Goal: Information Seeking & Learning: Learn about a topic

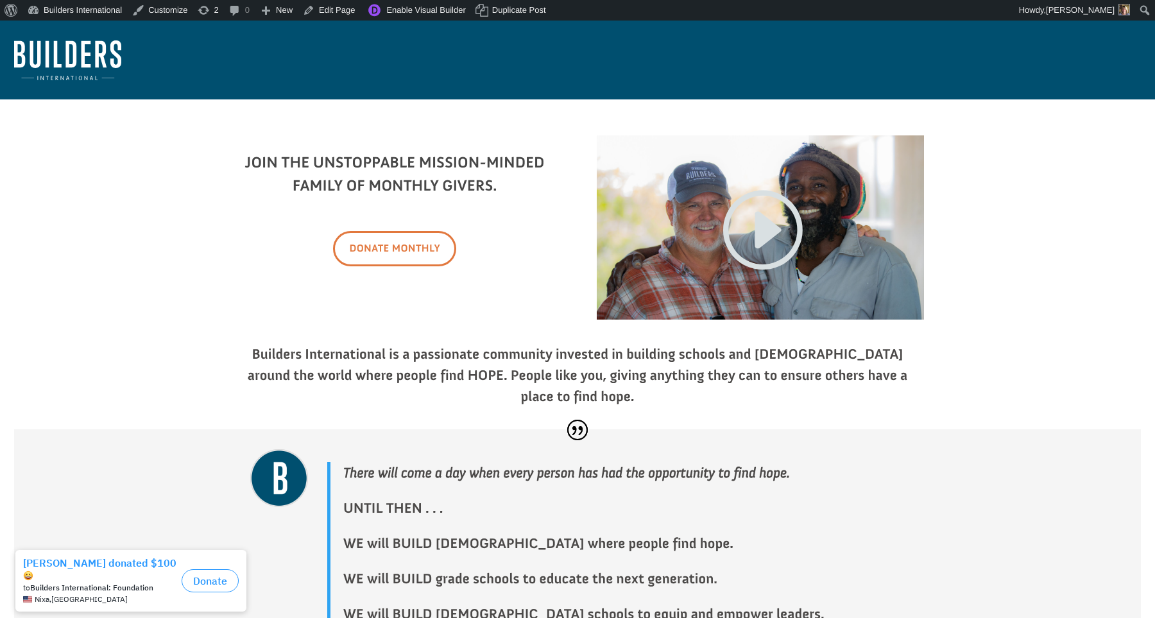
scroll to position [4, 0]
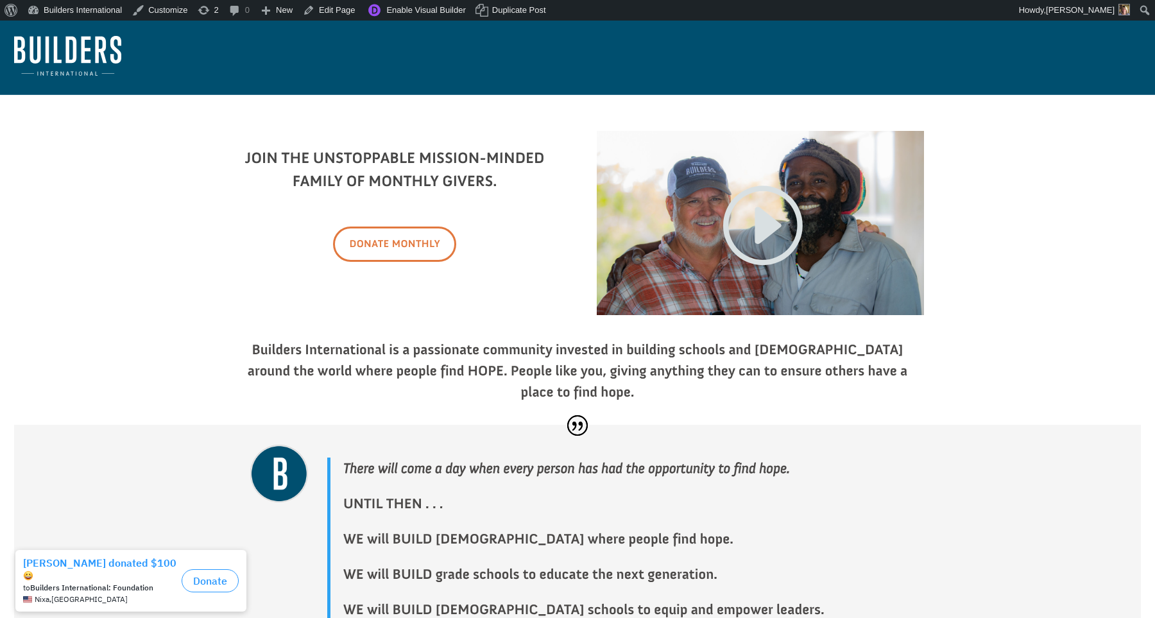
click at [395, 247] on link "Donate Monthly" at bounding box center [394, 244] width 123 height 35
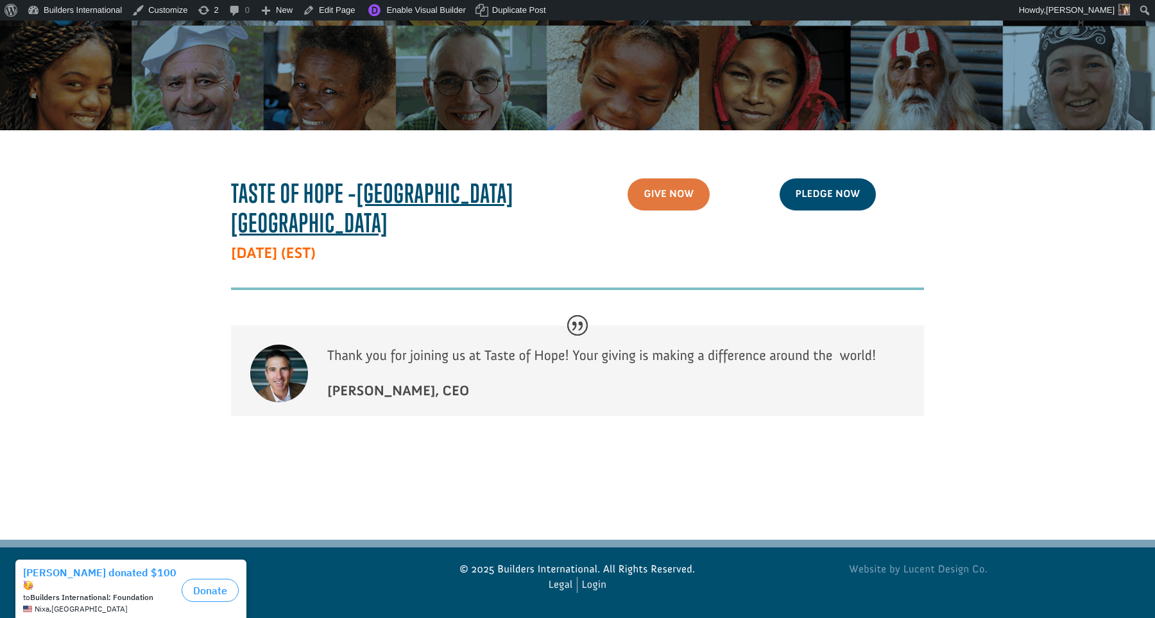
scroll to position [198, 0]
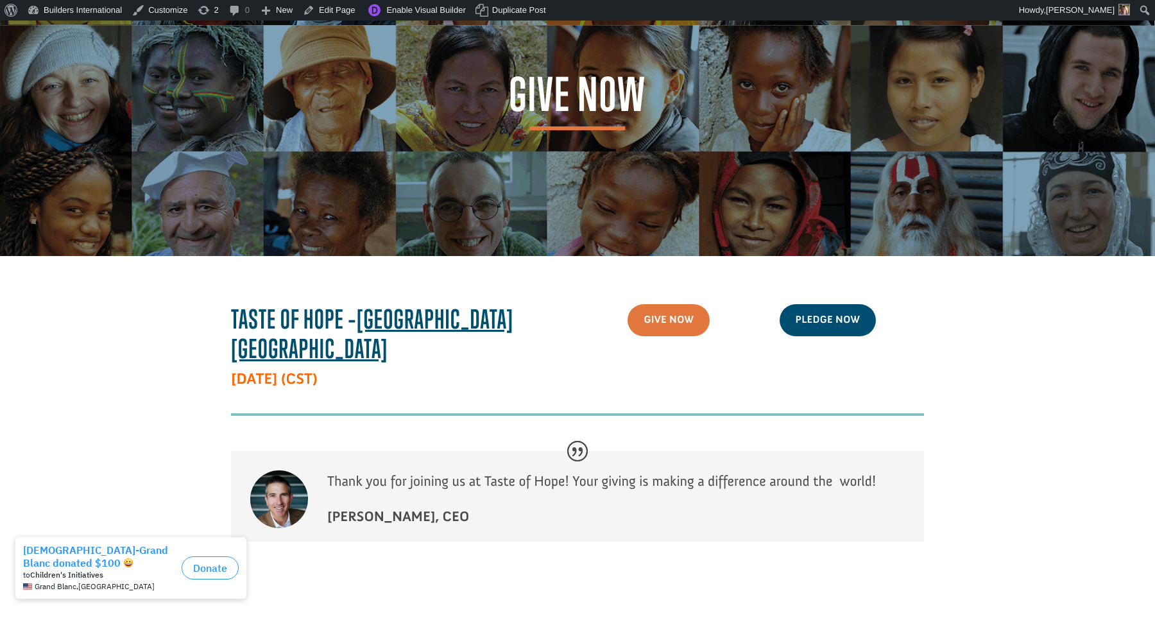
scroll to position [89, 0]
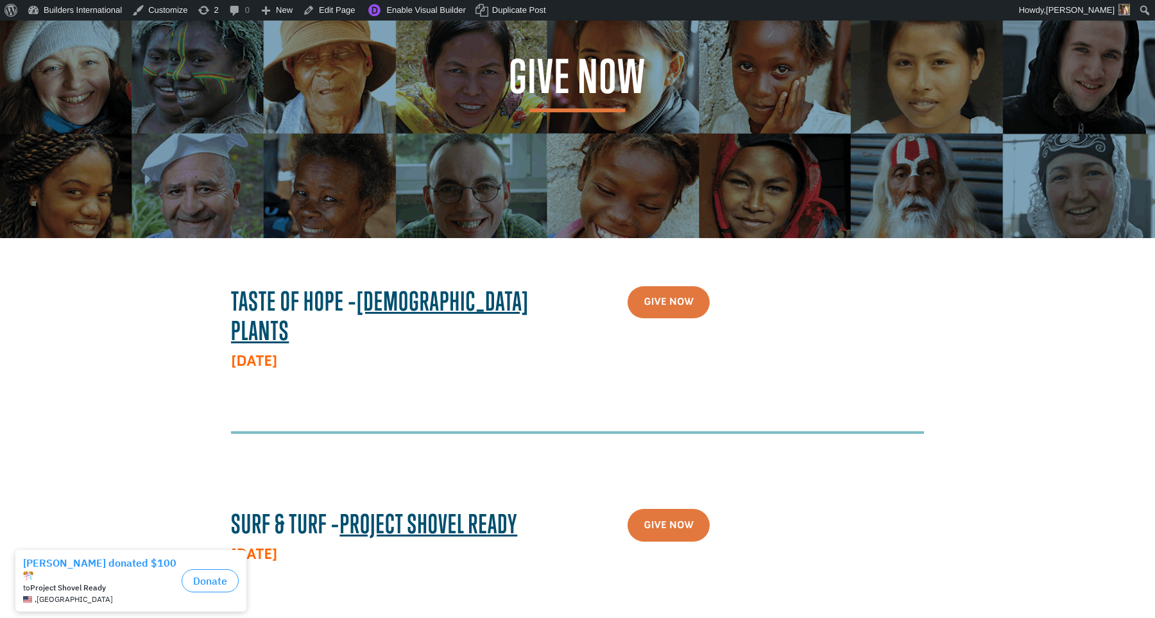
scroll to position [96, 0]
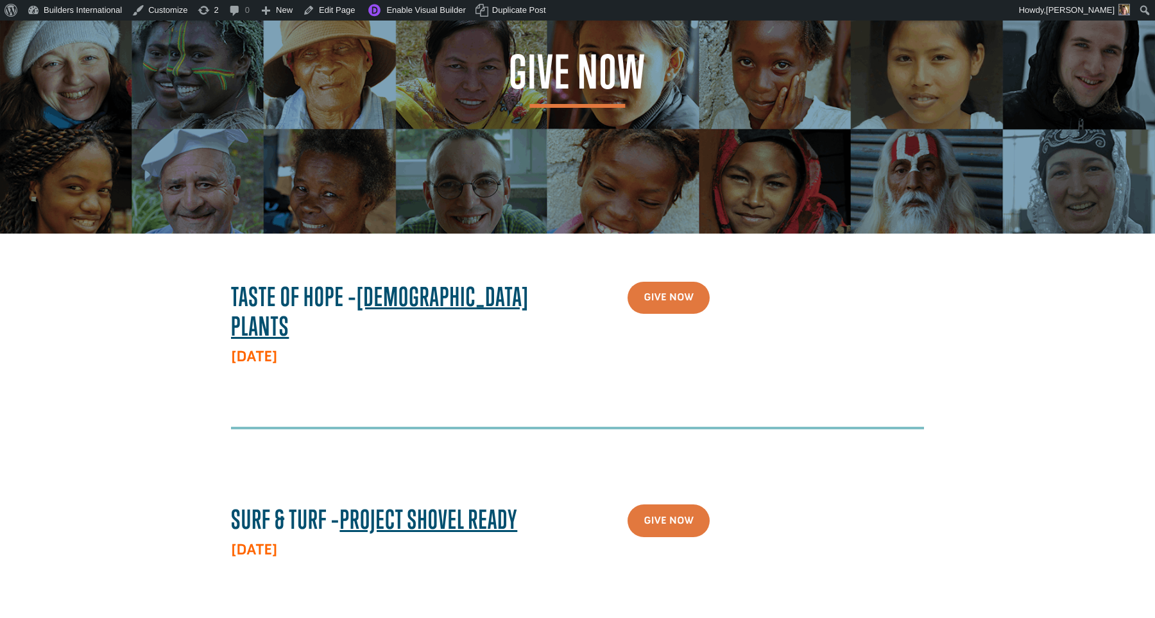
click at [356, 287] on h3 "Taste Of Hope – Church Plants" at bounding box center [394, 315] width 327 height 67
click at [338, 12] on link "Edit Page" at bounding box center [329, 10] width 62 height 21
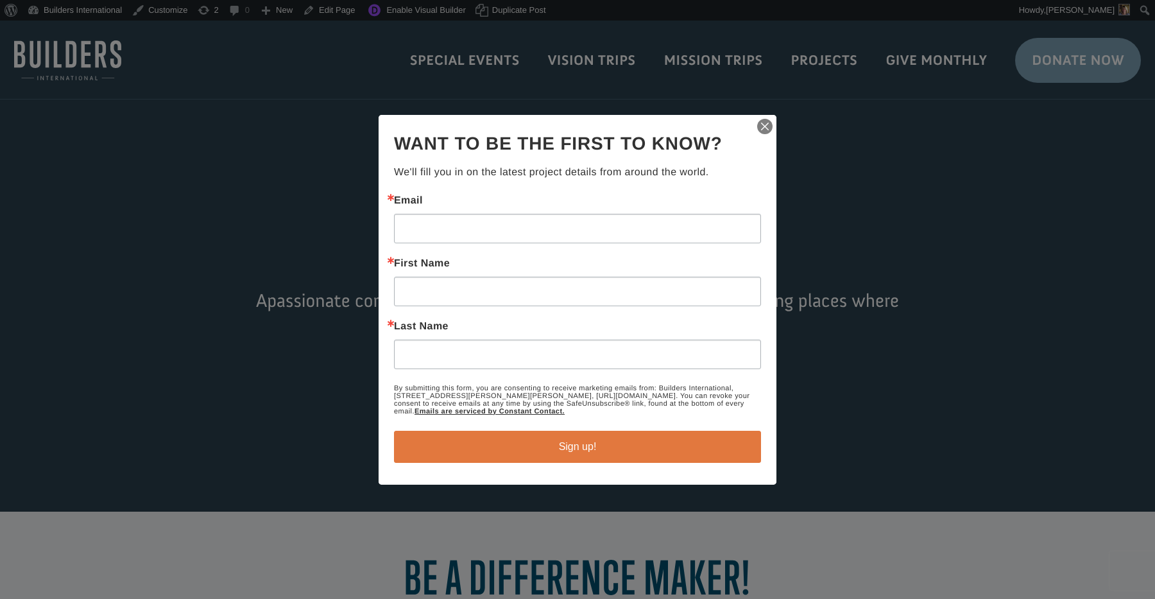
click at [765, 127] on img "button" at bounding box center [765, 126] width 18 height 18
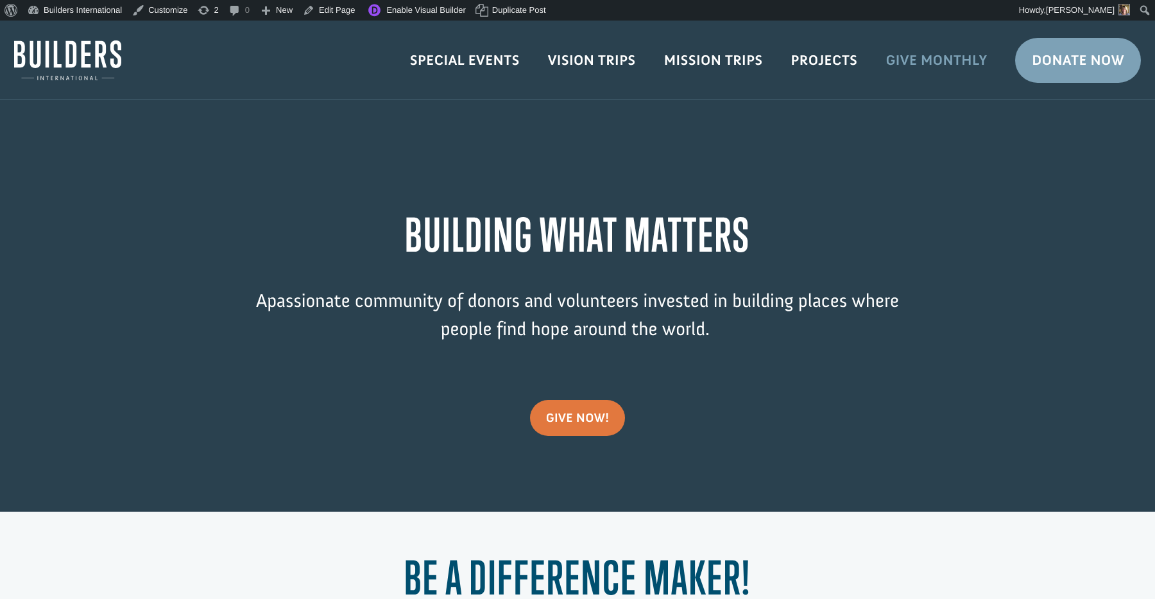
click at [920, 69] on link "Give Monthly" at bounding box center [936, 60] width 130 height 37
click at [539, 419] on link "give now!" at bounding box center [578, 418] width 96 height 36
click at [469, 62] on link "Special Events" at bounding box center [465, 60] width 138 height 37
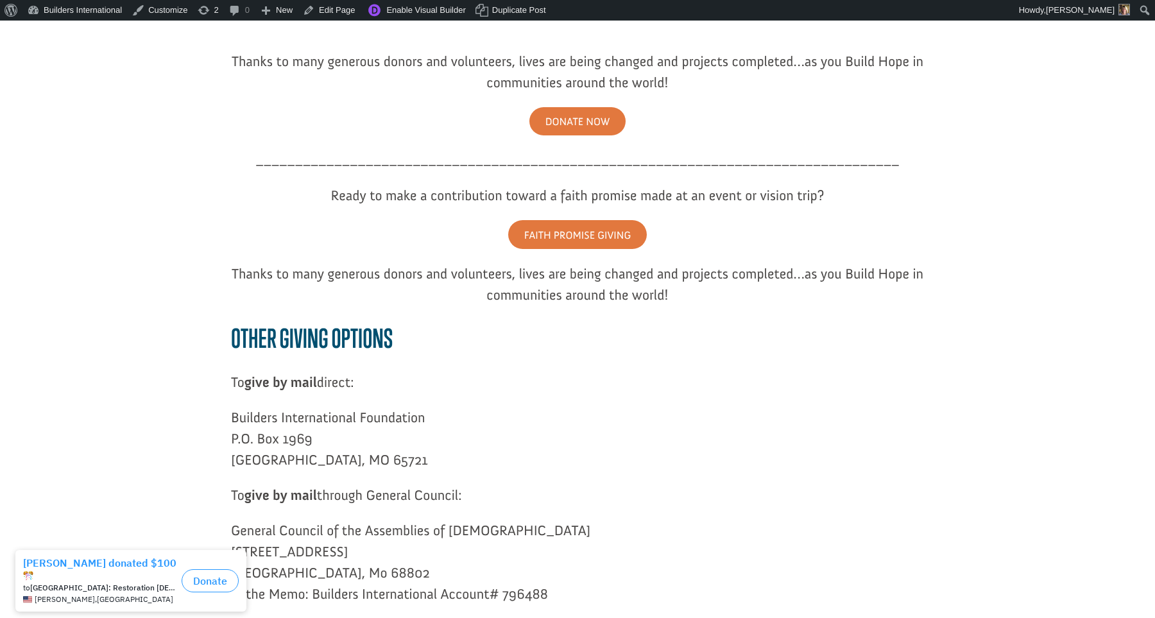
scroll to position [303, 0]
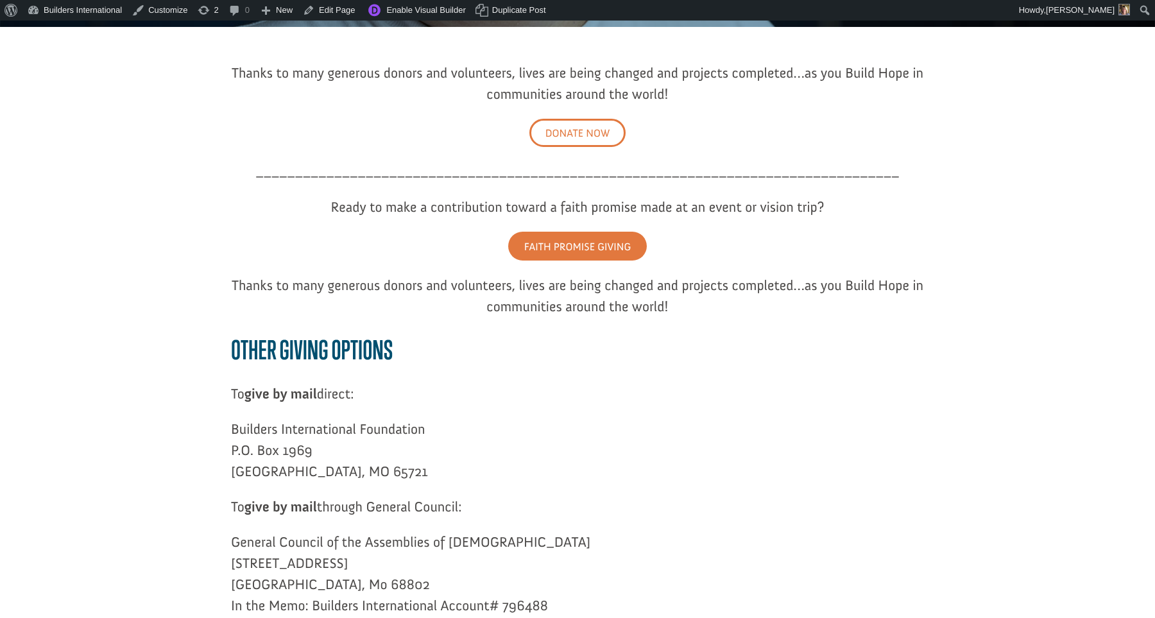
click at [583, 143] on link "DONATE NOW" at bounding box center [577, 133] width 97 height 29
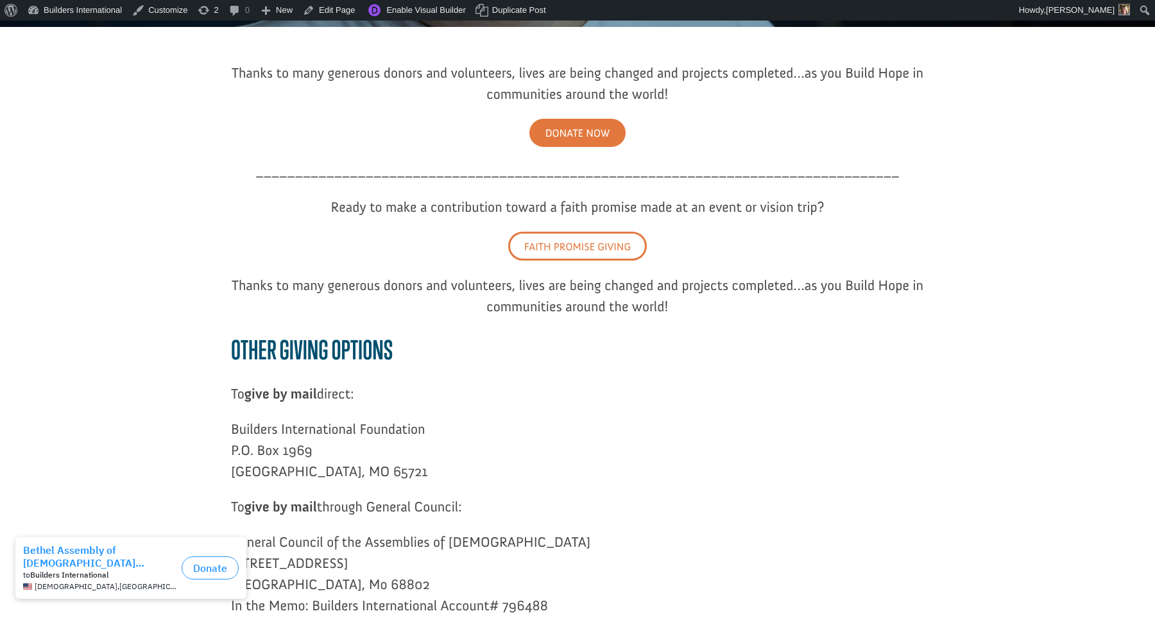
click at [567, 239] on link "FAITH PROMISE GIVING" at bounding box center [577, 246] width 139 height 29
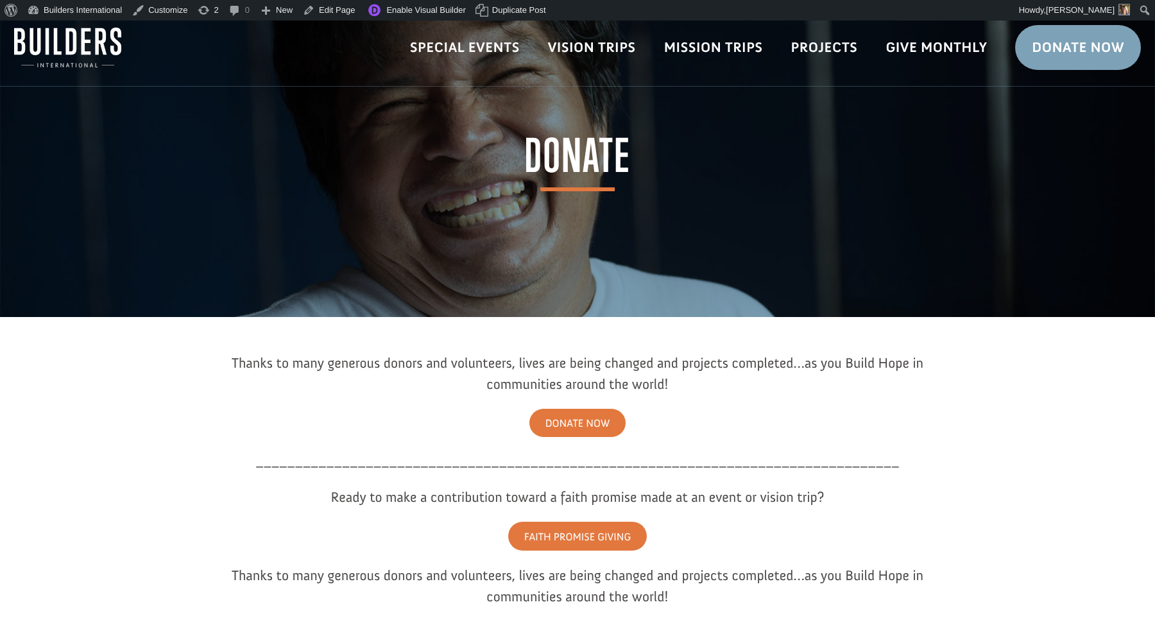
scroll to position [17, 0]
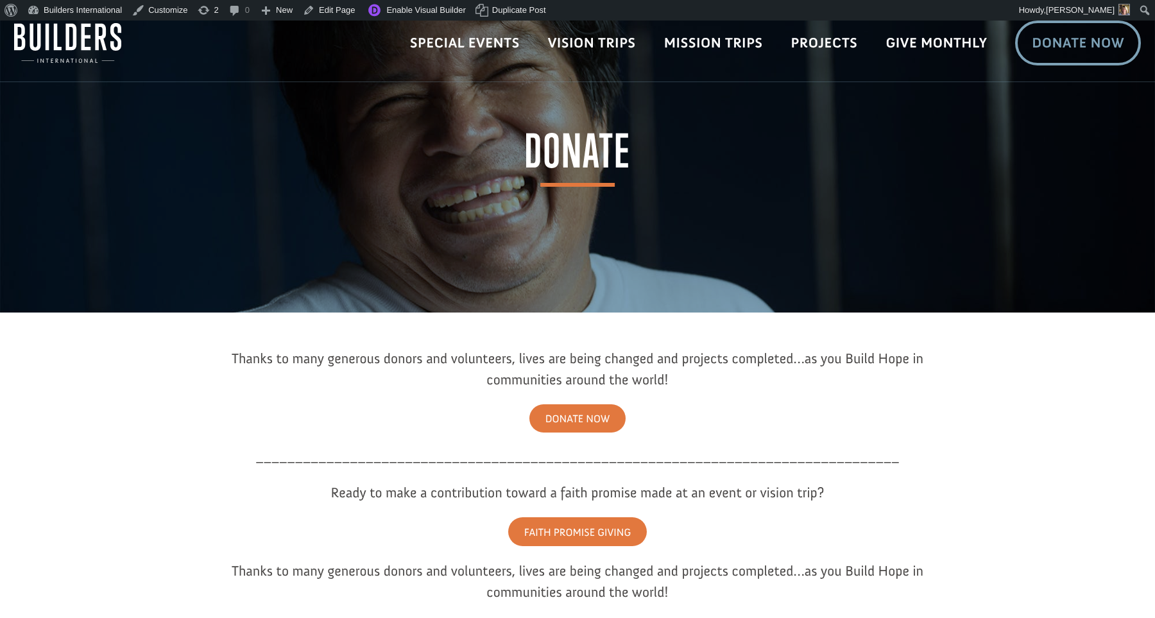
click at [1041, 37] on link "Donate Now" at bounding box center [1078, 43] width 126 height 45
click at [927, 52] on link "Give Monthly" at bounding box center [936, 42] width 130 height 37
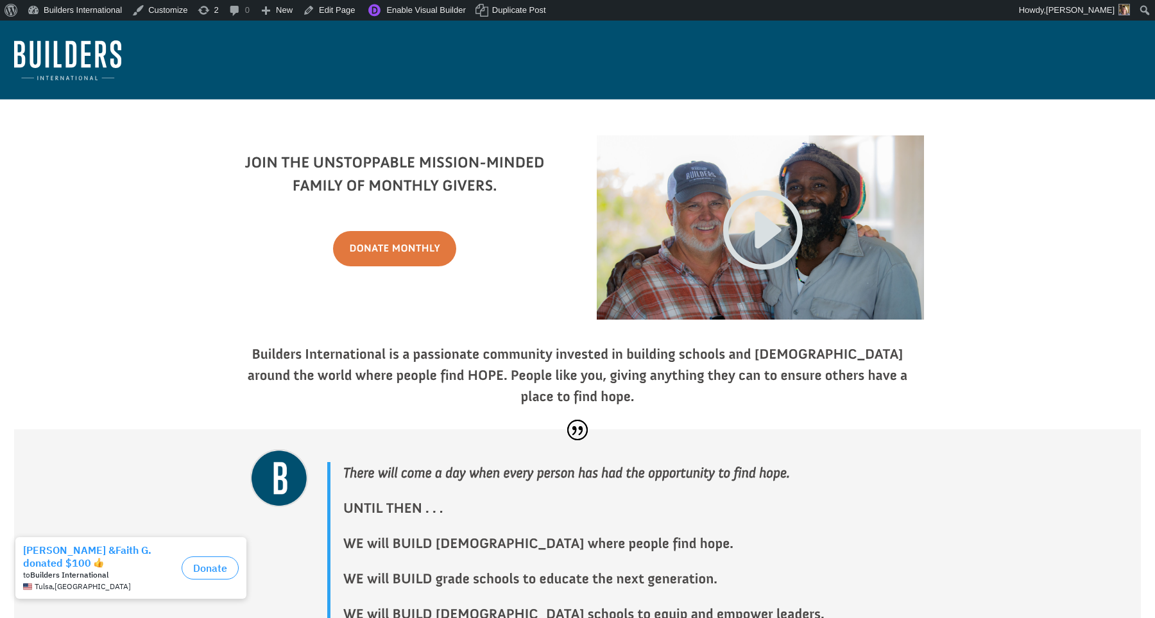
click at [139, 153] on div "Join the unstoppable mission-minded family of monthly givers. Donate Monthly" at bounding box center [577, 222] width 1127 height 239
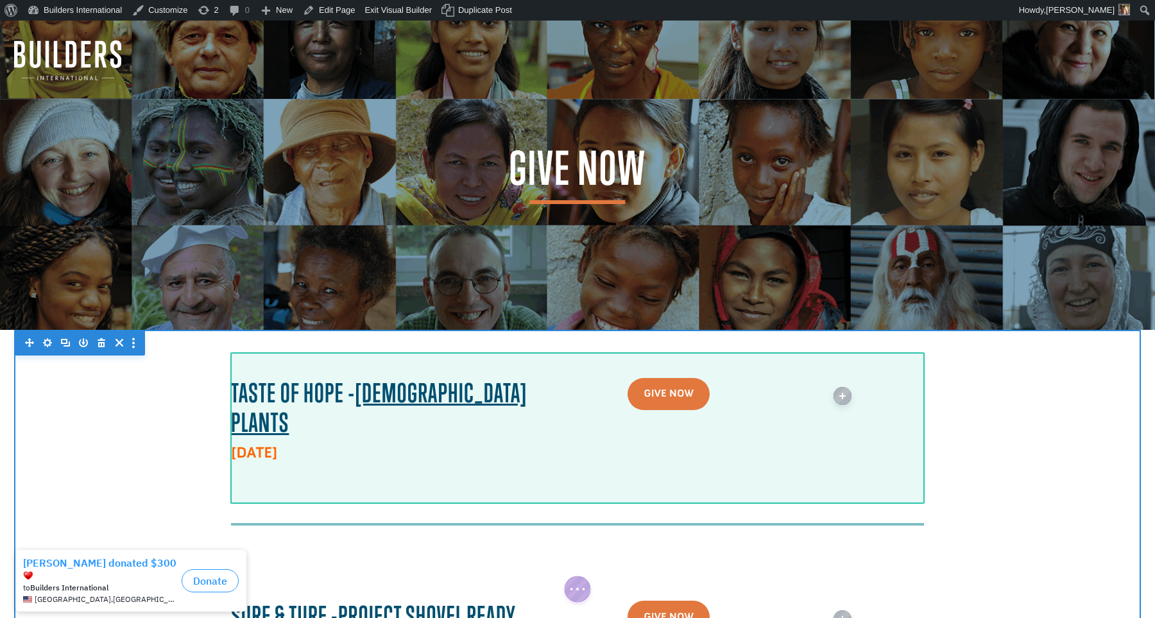
click at [261, 368] on div at bounding box center [577, 428] width 693 height 152
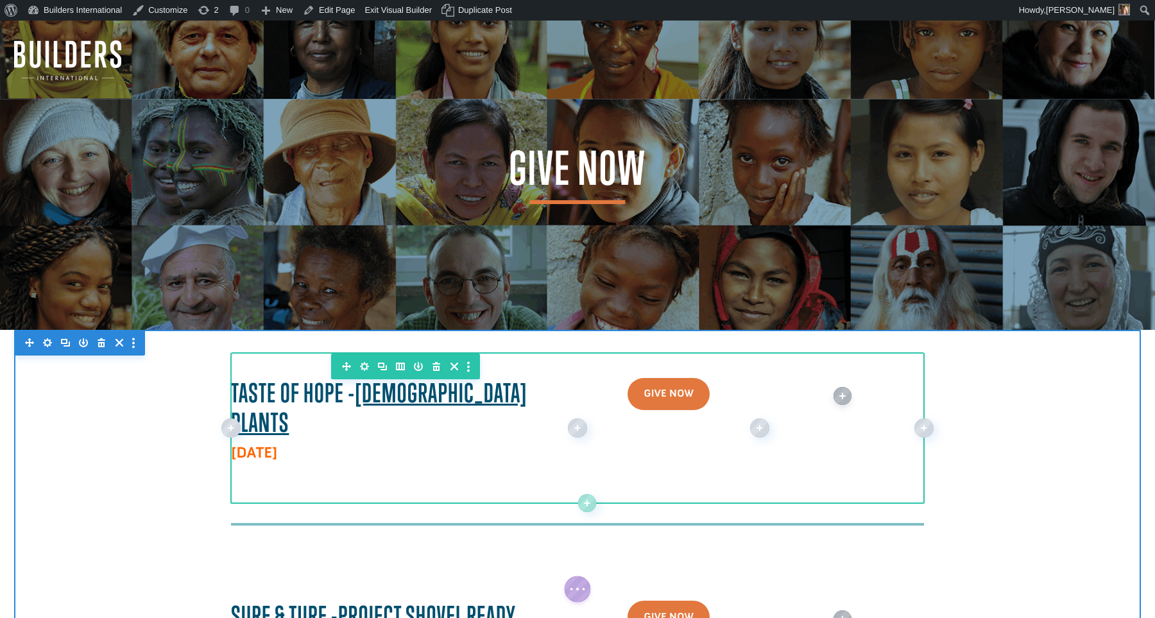
click at [378, 366] on icon "button" at bounding box center [382, 367] width 9 height 8
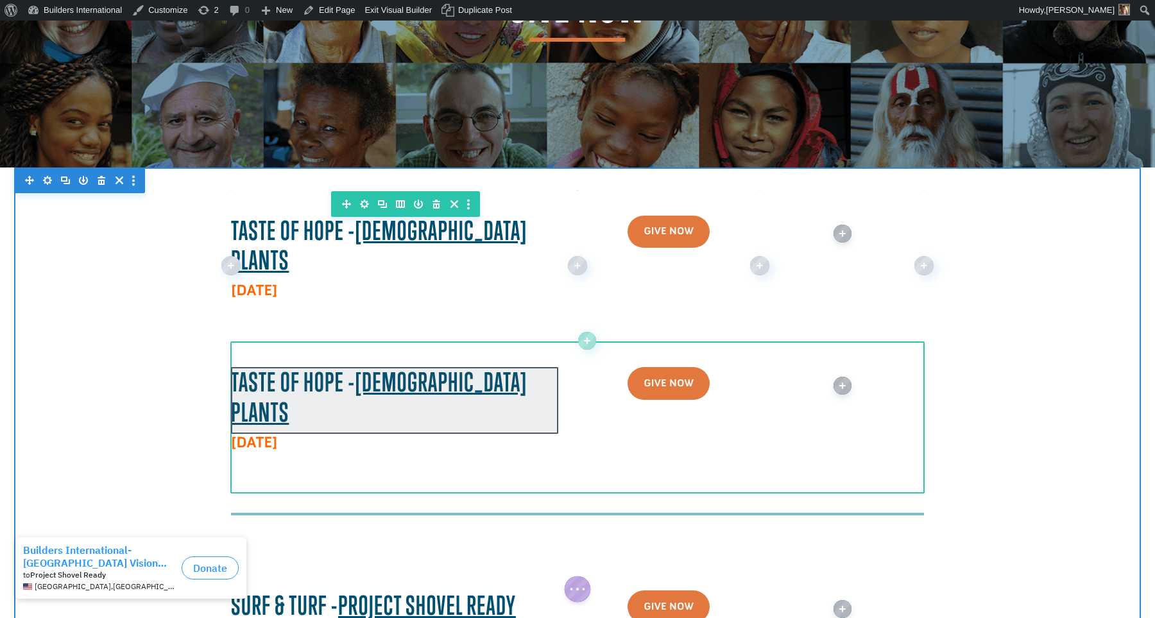
scroll to position [164, 0]
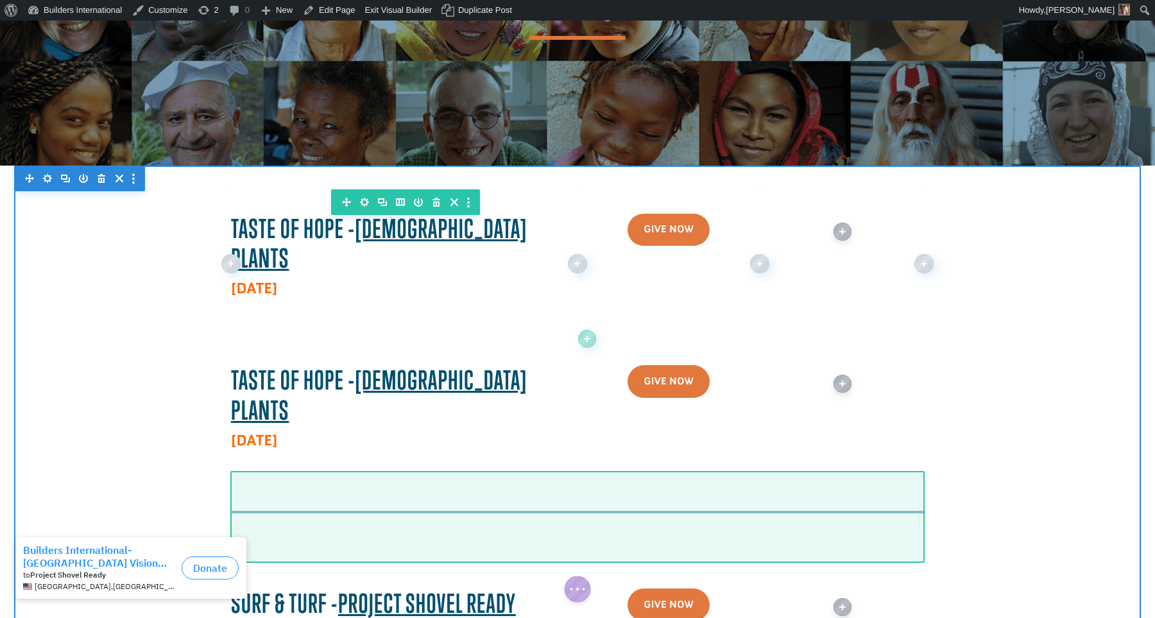
click at [286, 492] on div at bounding box center [577, 516] width 693 height 49
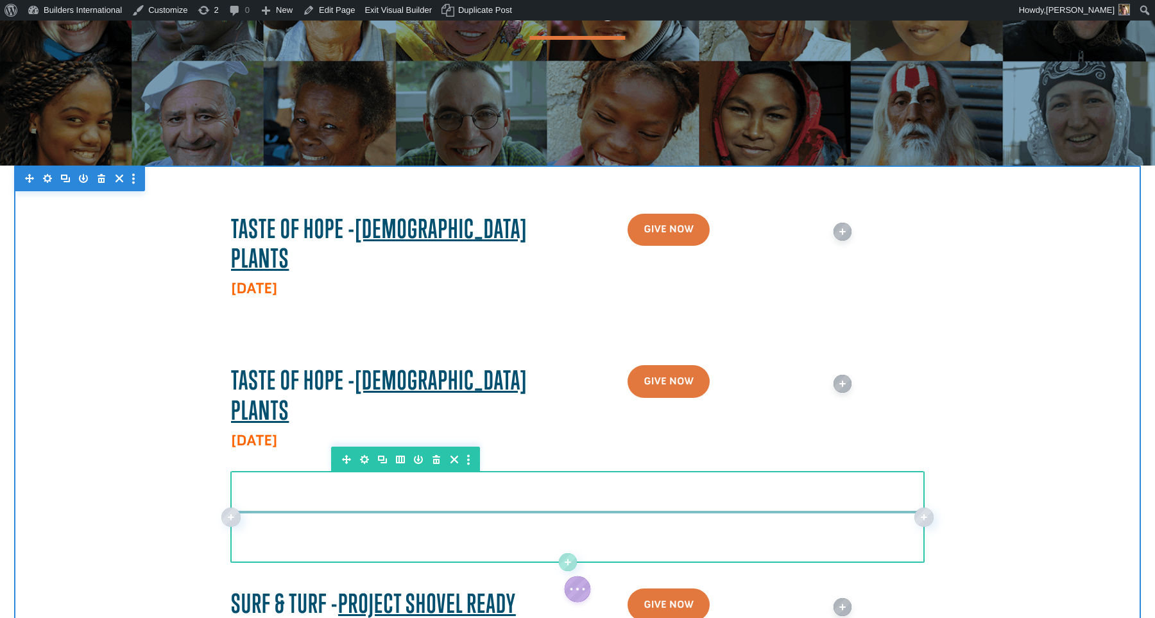
click at [382, 450] on icon "button" at bounding box center [382, 459] width 18 height 18
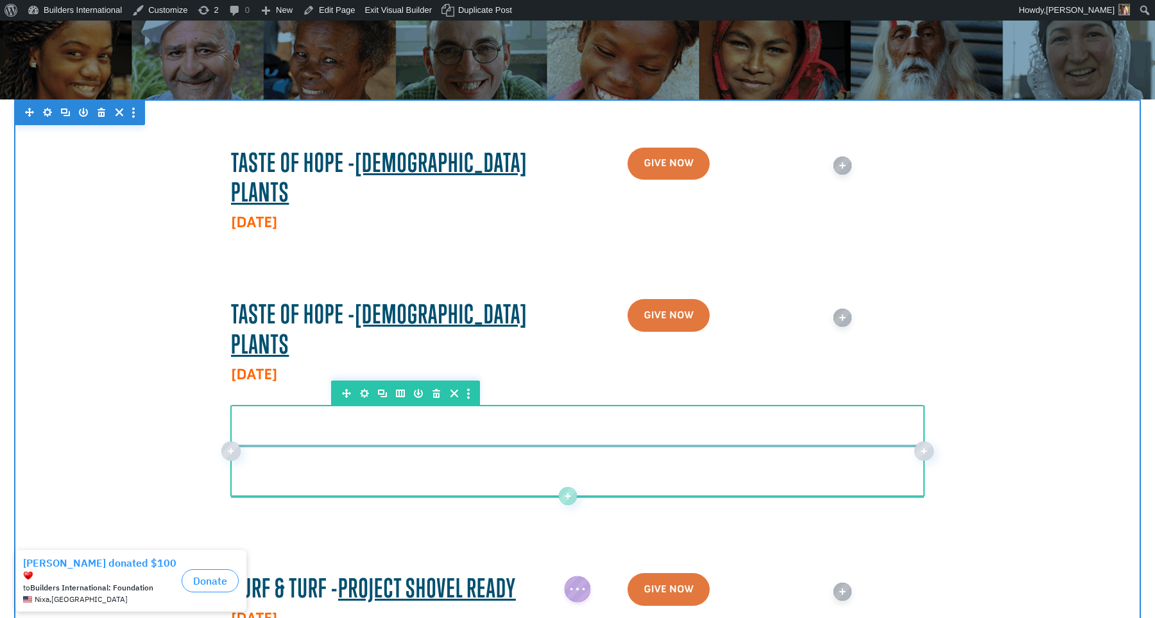
scroll to position [234, 0]
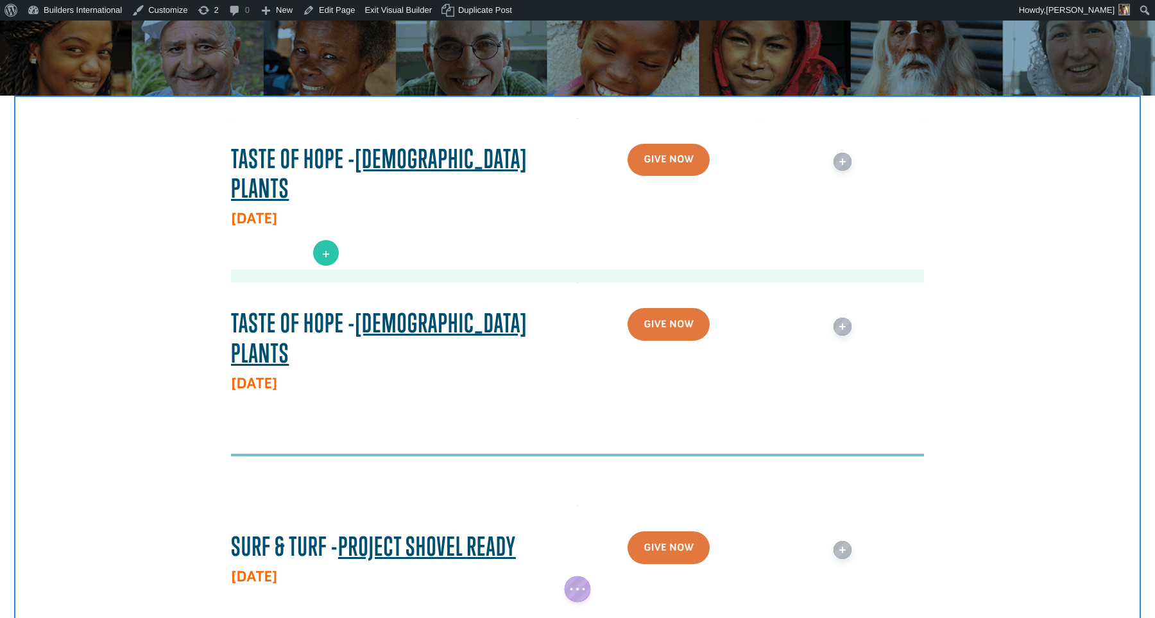
drag, startPoint x: 345, startPoint y: 332, endPoint x: 326, endPoint y: 253, distance: 81.2
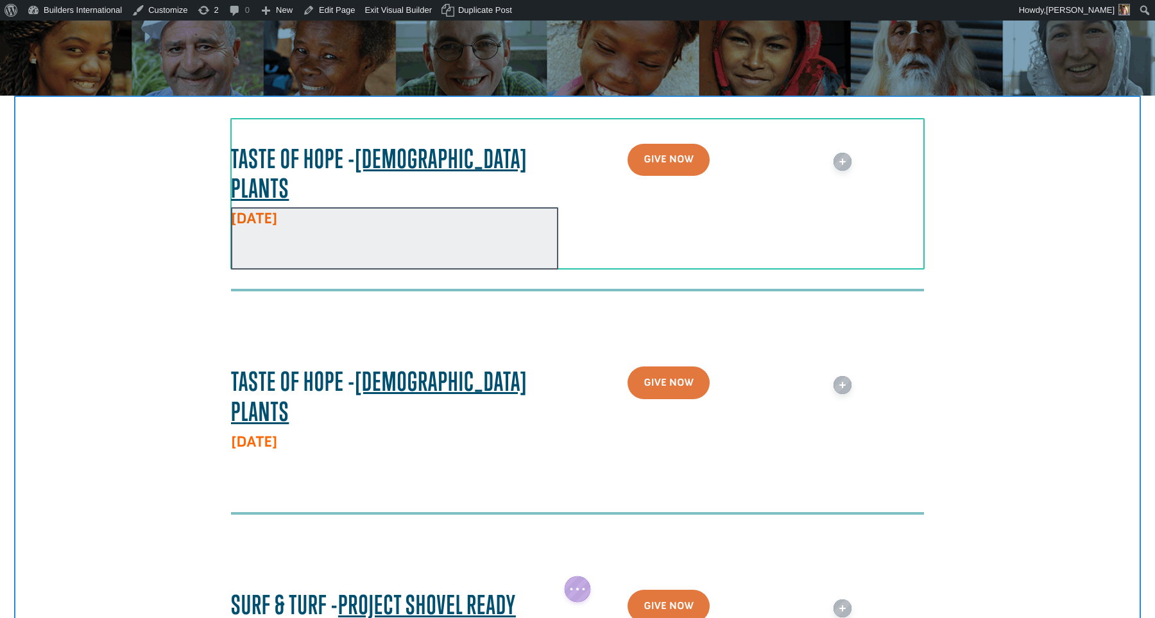
click at [286, 207] on div at bounding box center [394, 238] width 327 height 62
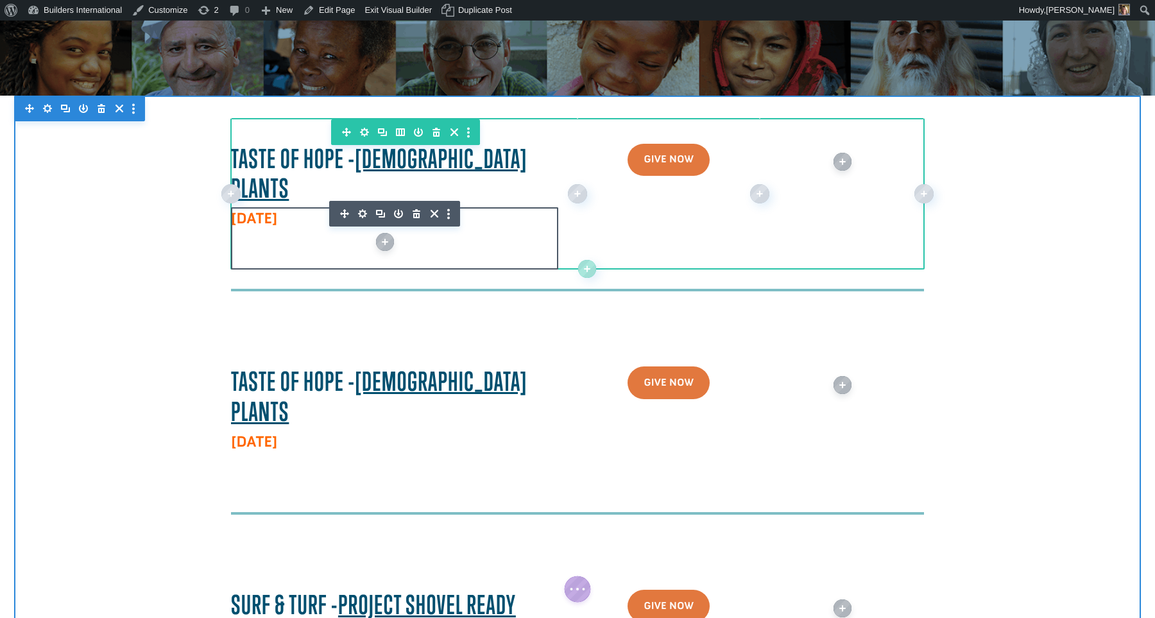
click at [273, 209] on strong "April 8, 2025" at bounding box center [254, 218] width 46 height 19
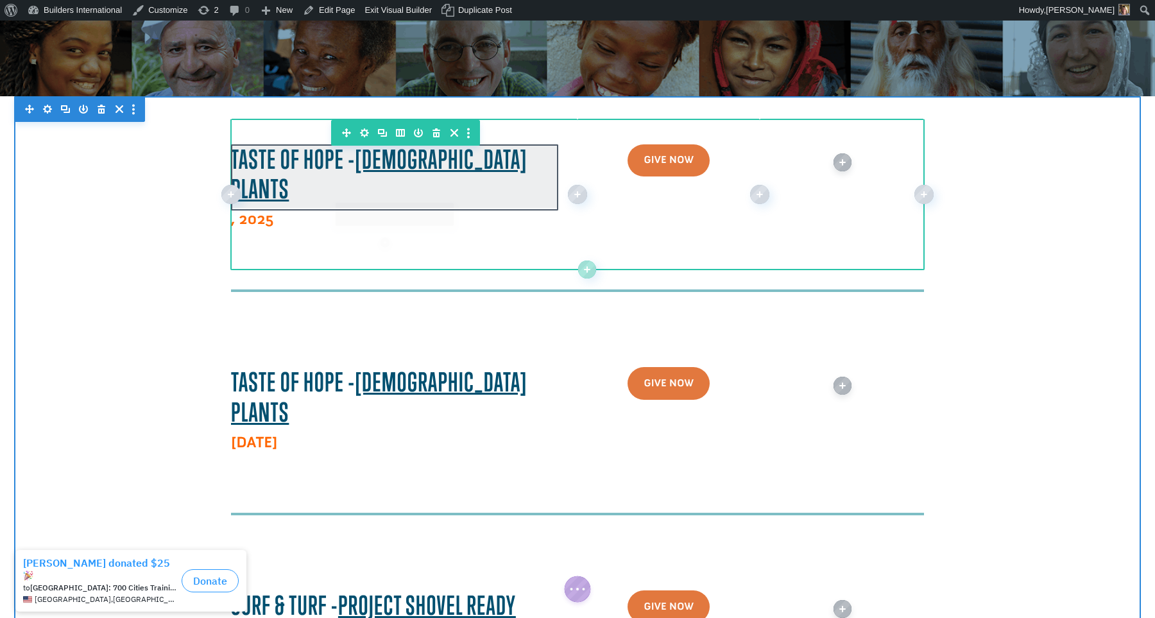
click at [479, 164] on div at bounding box center [394, 176] width 327 height 64
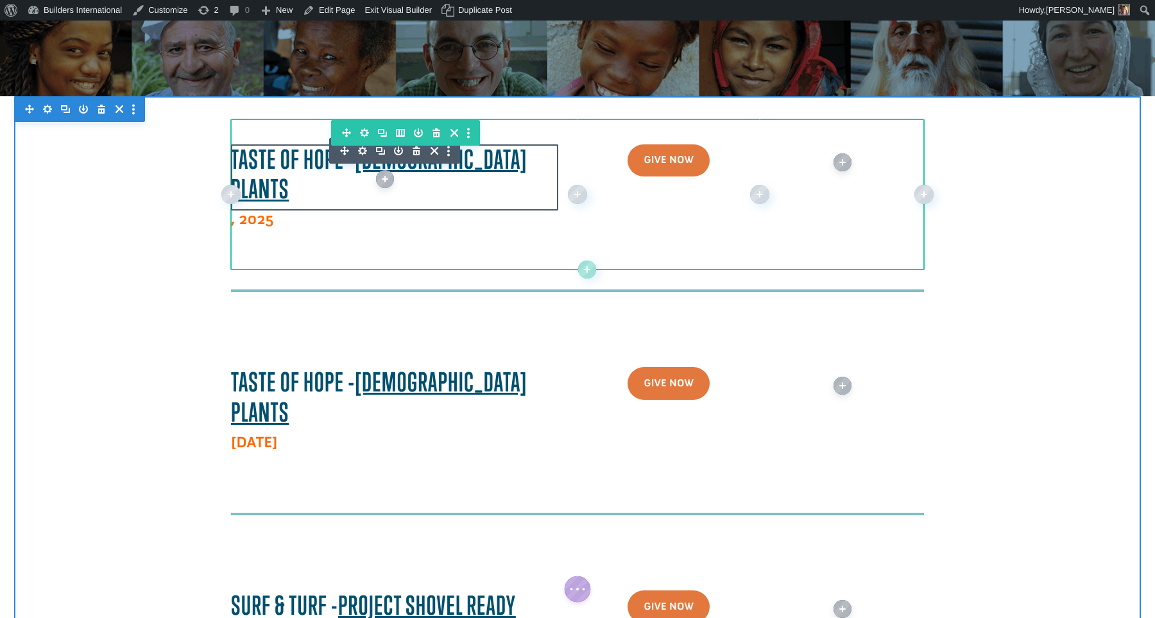
click at [495, 158] on h3 "Taste Of Hope - Church Plants" at bounding box center [394, 177] width 327 height 67
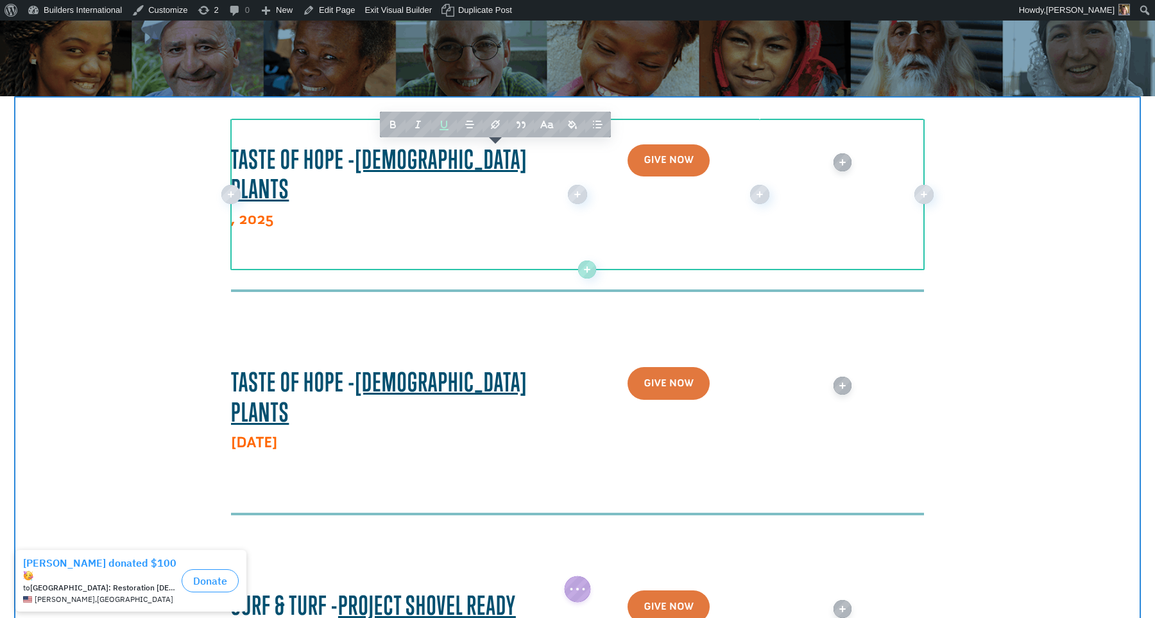
drag, startPoint x: 495, startPoint y: 158, endPoint x: 358, endPoint y: 166, distance: 137.6
click at [358, 166] on h3 "Taste Of Hope - Church Plants" at bounding box center [394, 177] width 327 height 67
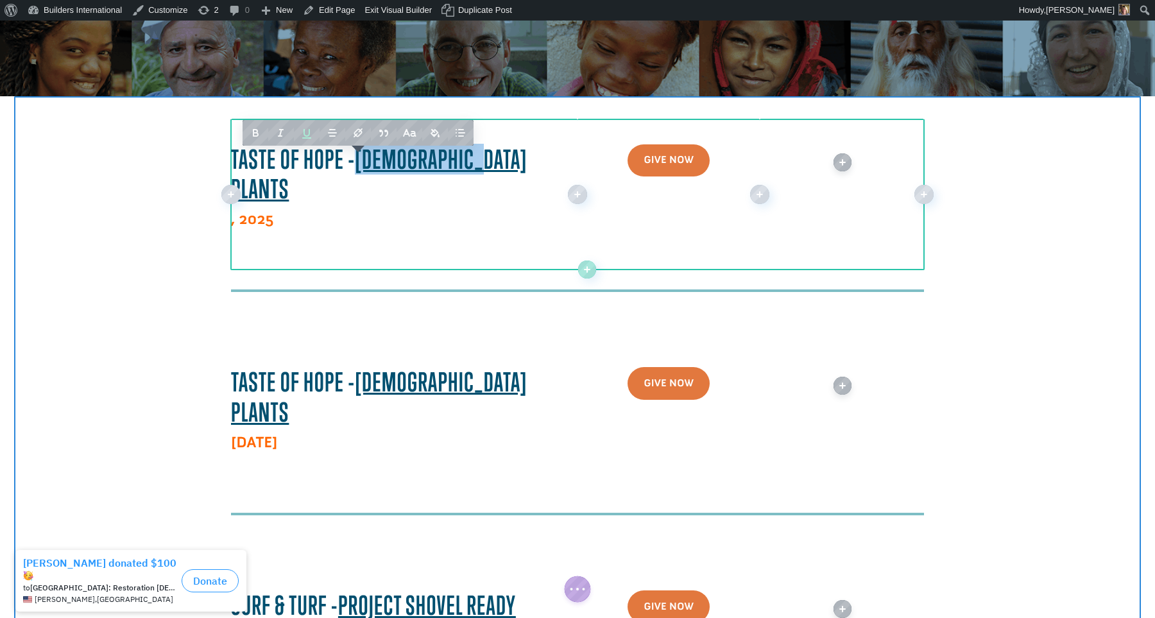
paste div
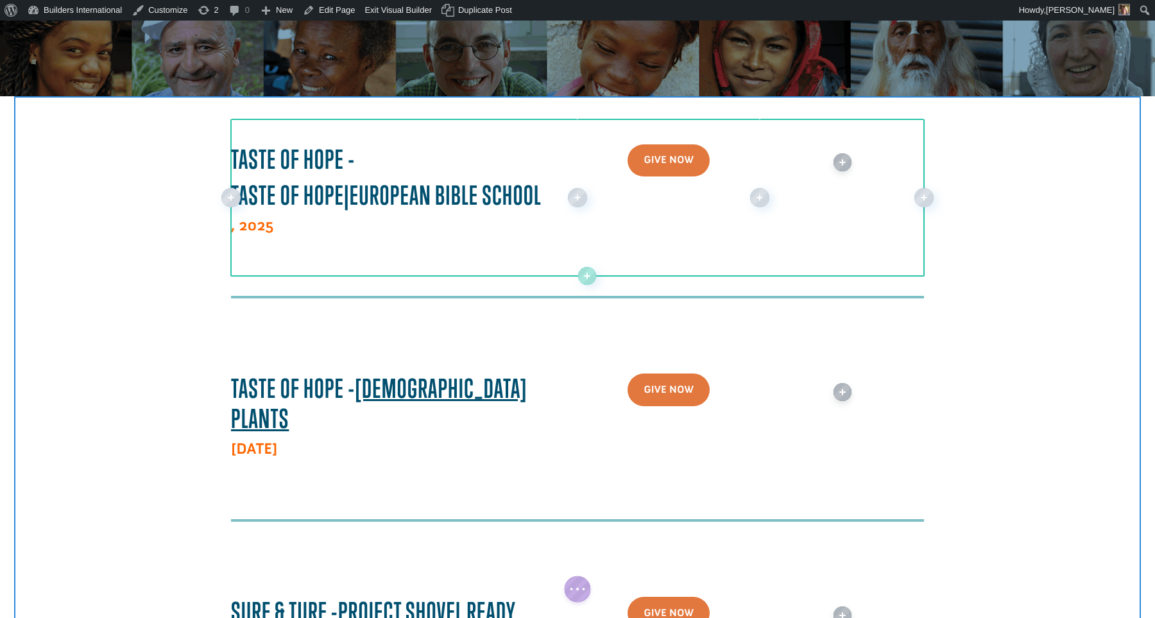
click at [359, 193] on strong "TASTE OF HOPE | EUROPEAN BIBLE SCHOOL" at bounding box center [386, 195] width 311 height 31
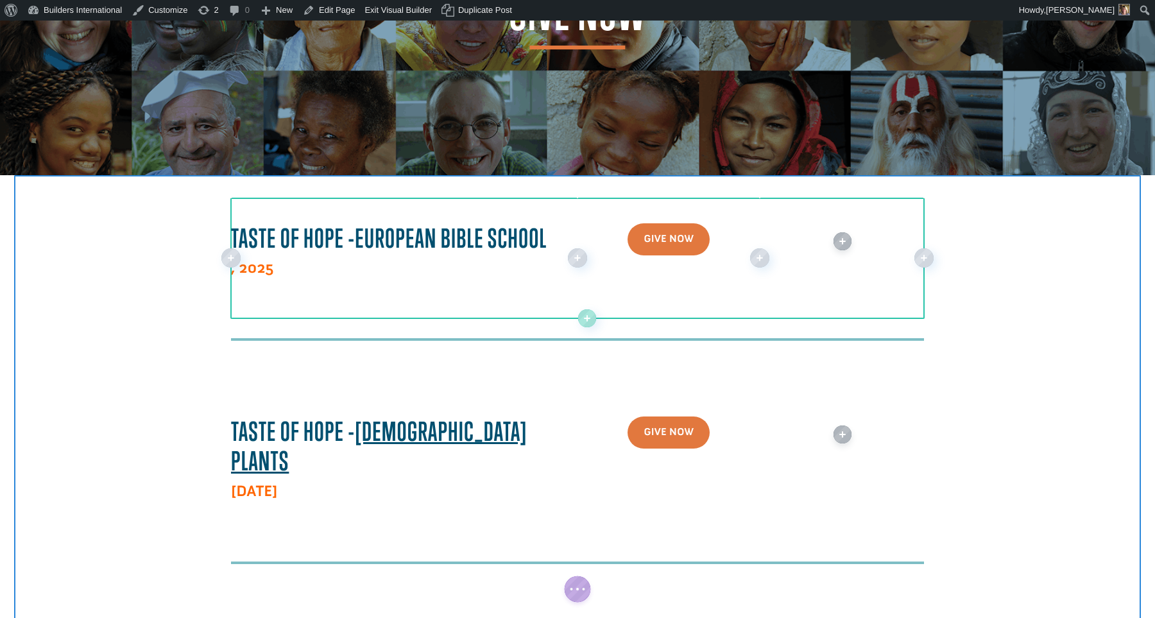
scroll to position [150, 0]
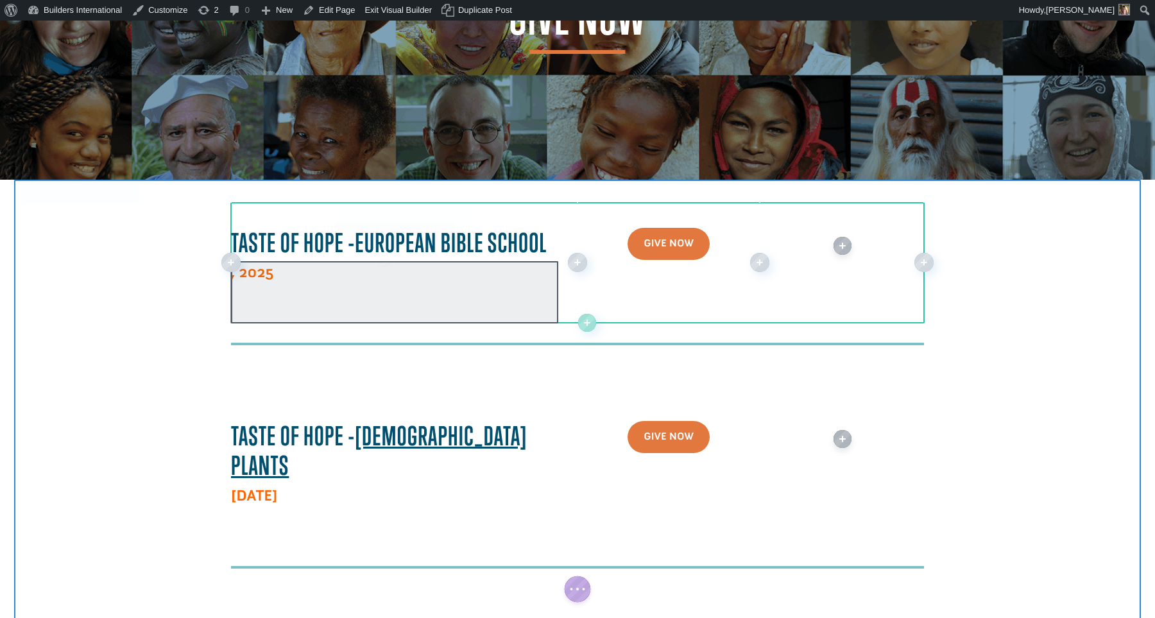
click at [239, 273] on div at bounding box center [394, 292] width 327 height 62
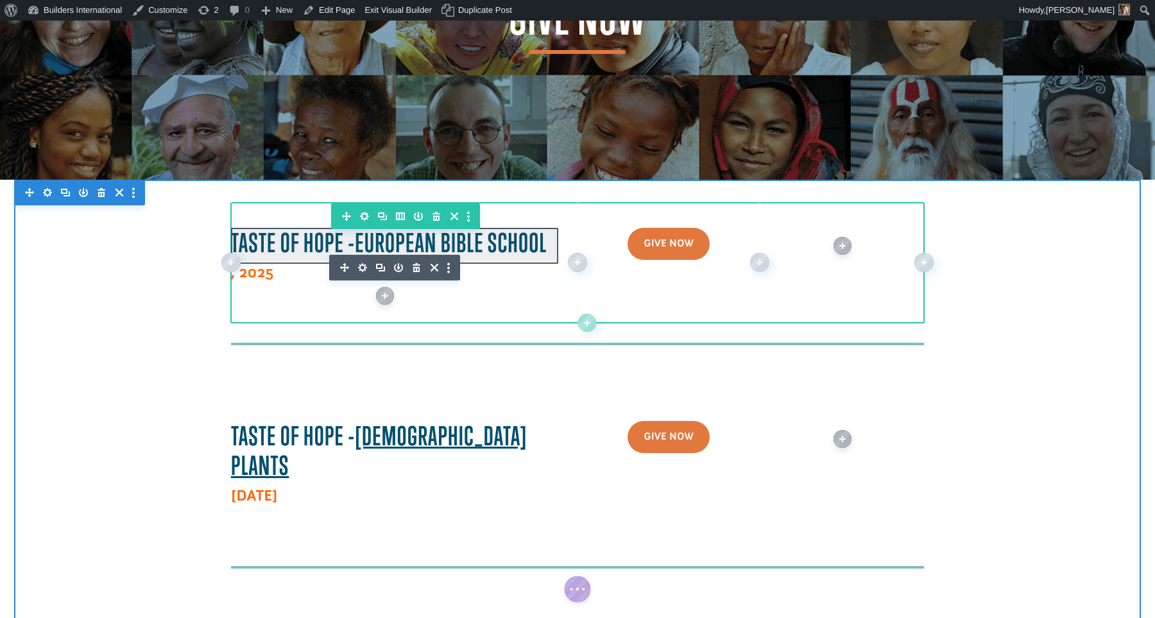
click at [445, 239] on div at bounding box center [394, 245] width 327 height 34
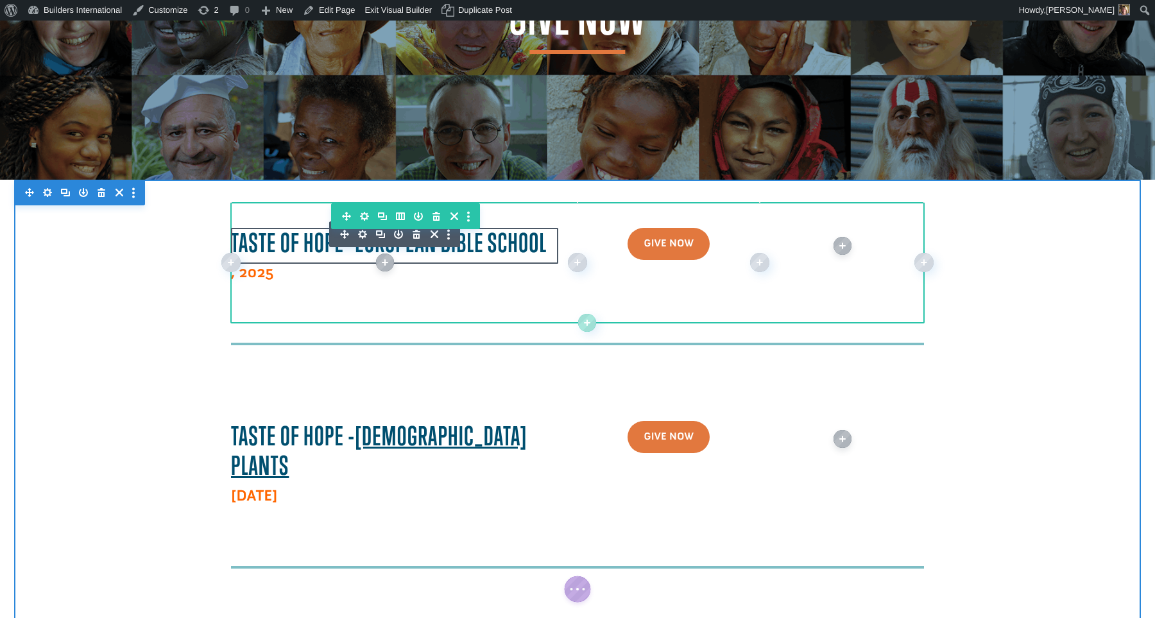
click at [359, 233] on icon "button" at bounding box center [362, 234] width 9 height 9
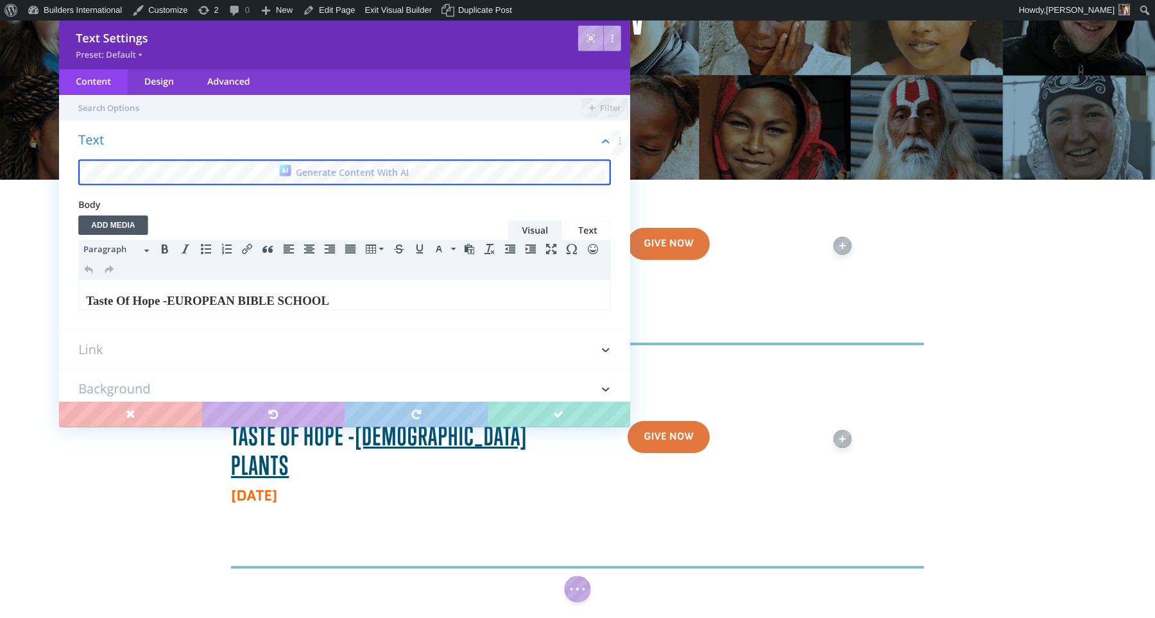
scroll to position [0, 0]
drag, startPoint x: 187, startPoint y: 297, endPoint x: 352, endPoint y: 319, distance: 166.4
click at [352, 319] on html "Taste Of Hope - EUROPEAN BIBLE SCHOOL" at bounding box center [344, 301] width 529 height 42
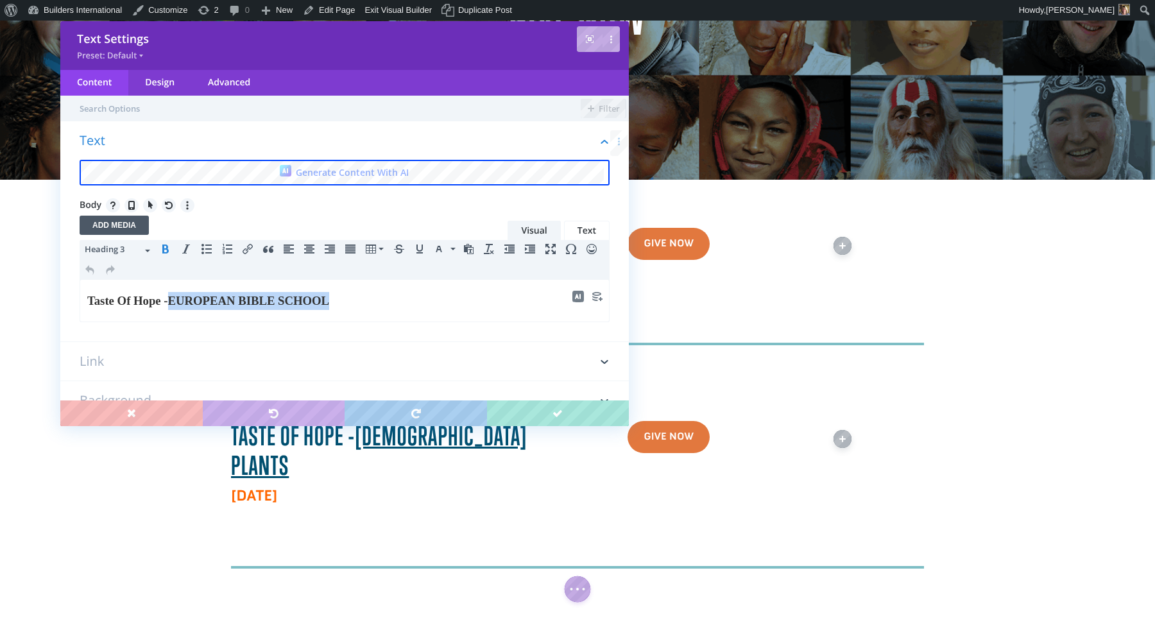
click at [420, 248] on icon "Underline" at bounding box center [420, 249] width 10 height 10
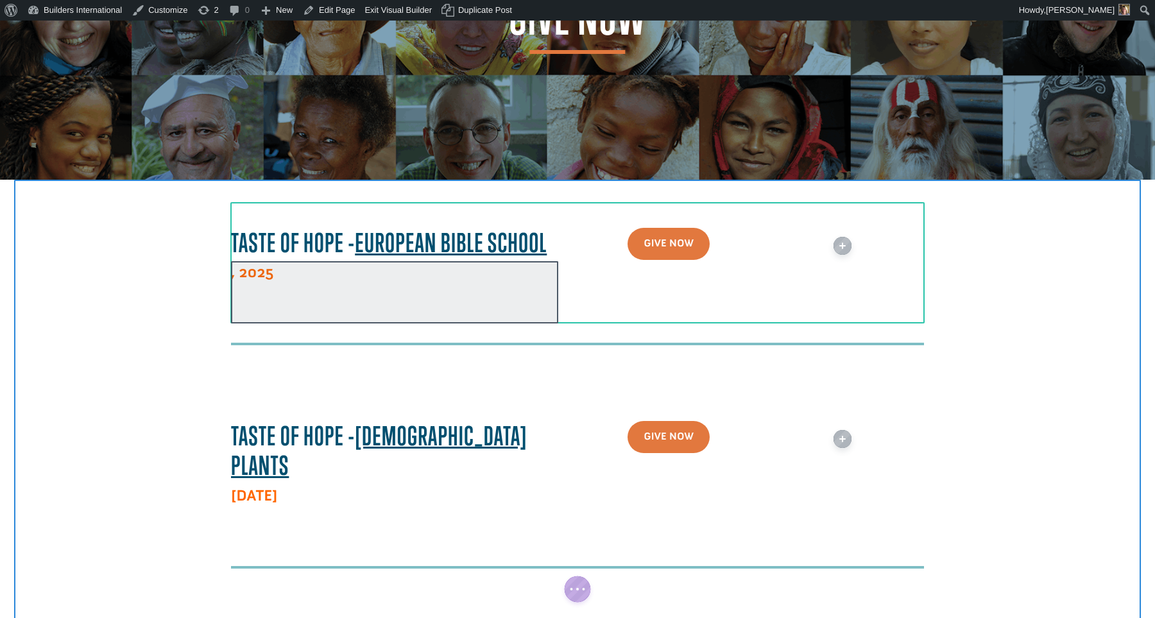
click at [252, 268] on div at bounding box center [394, 292] width 327 height 62
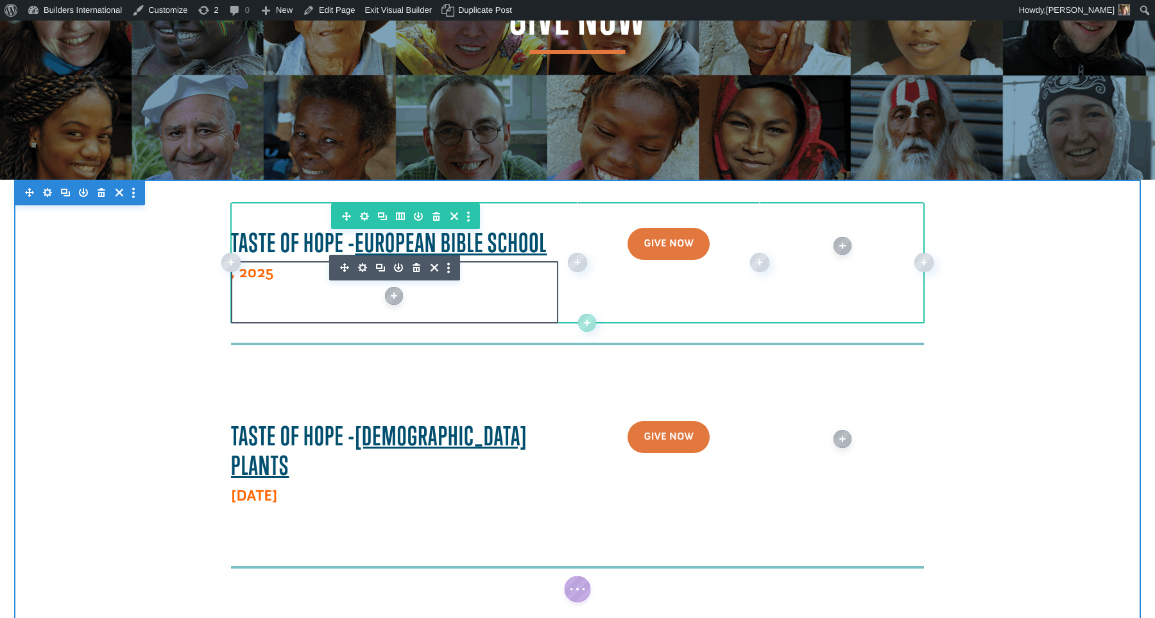
click at [274, 279] on p ", 2025" at bounding box center [394, 272] width 327 height 23
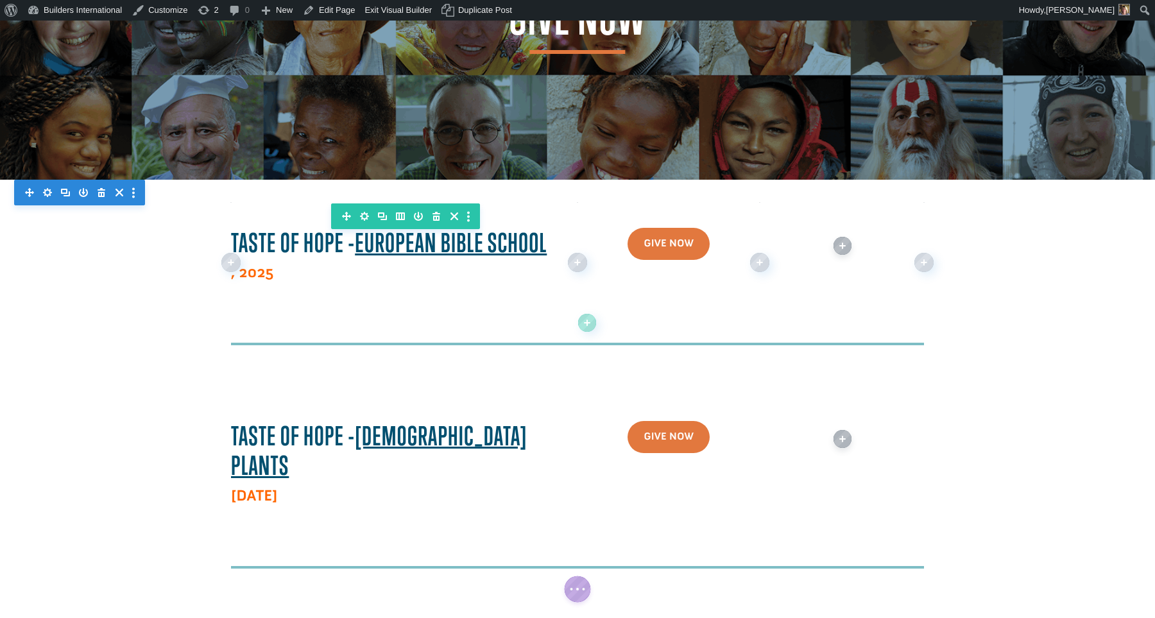
click at [277, 273] on p ", 2025" at bounding box center [394, 272] width 327 height 23
click at [247, 275] on strong ", 2025" at bounding box center [252, 272] width 42 height 19
click at [246, 273] on strong ", 2025" at bounding box center [252, 272] width 42 height 19
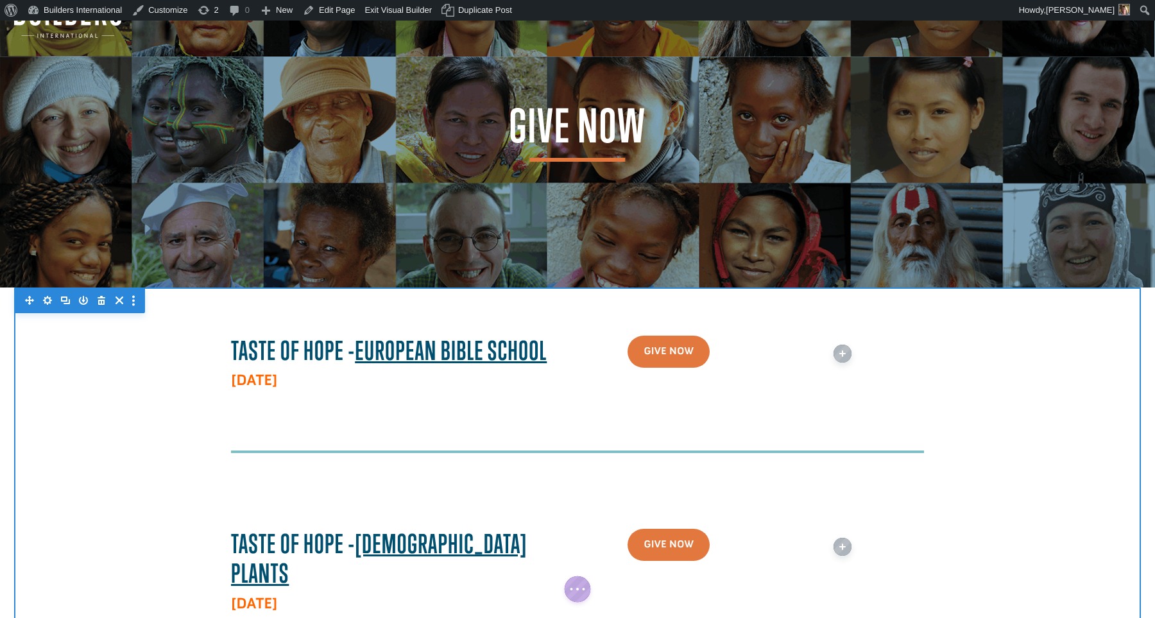
scroll to position [41, 0]
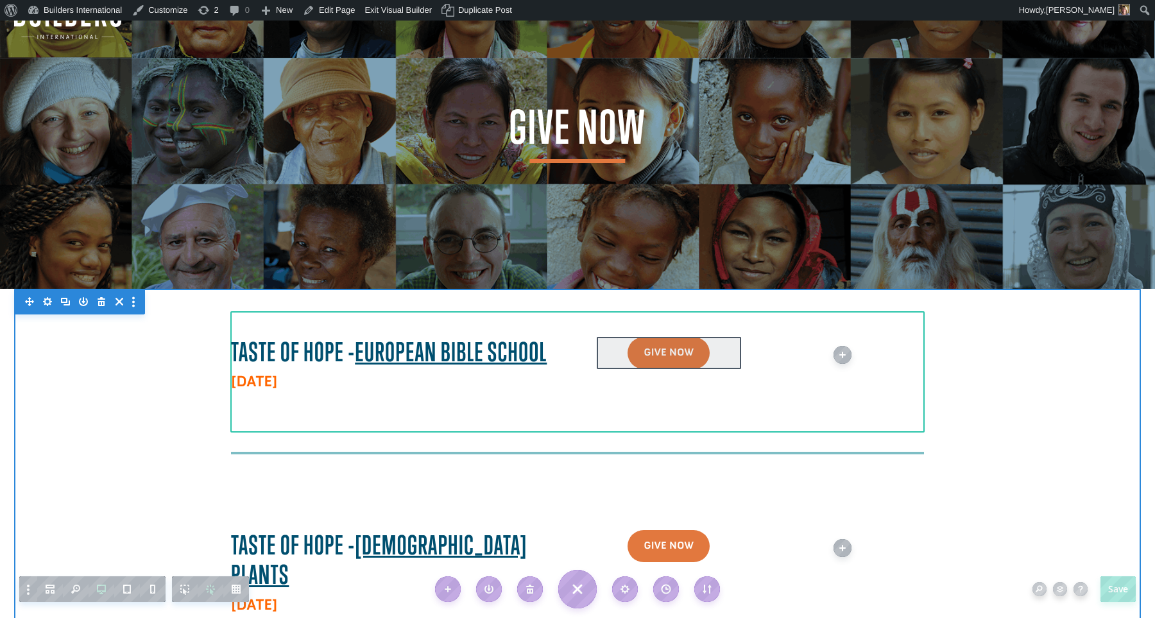
click at [659, 362] on div at bounding box center [669, 352] width 144 height 31
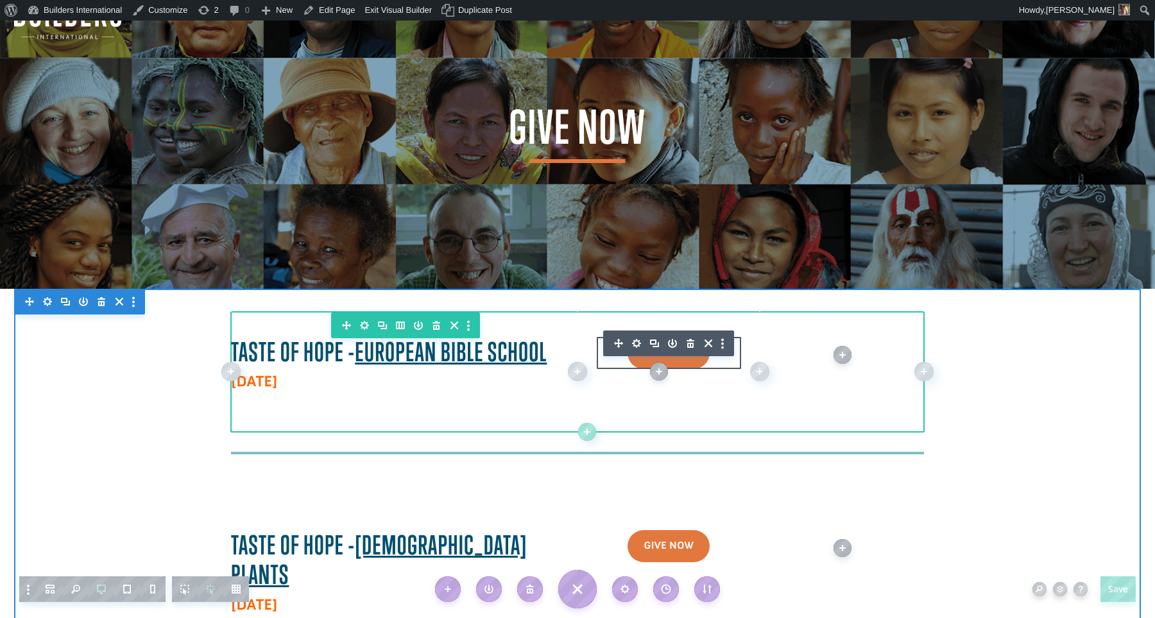
click at [637, 347] on icon "button" at bounding box center [637, 343] width 18 height 18
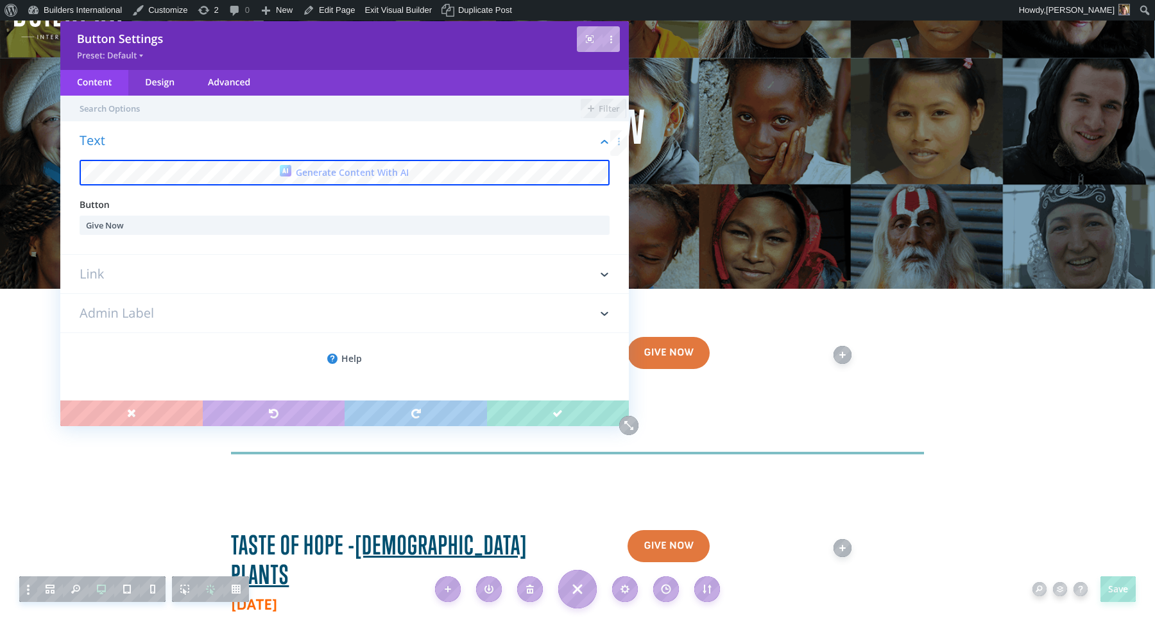
click at [151, 275] on h3 "Link" at bounding box center [345, 274] width 530 height 39
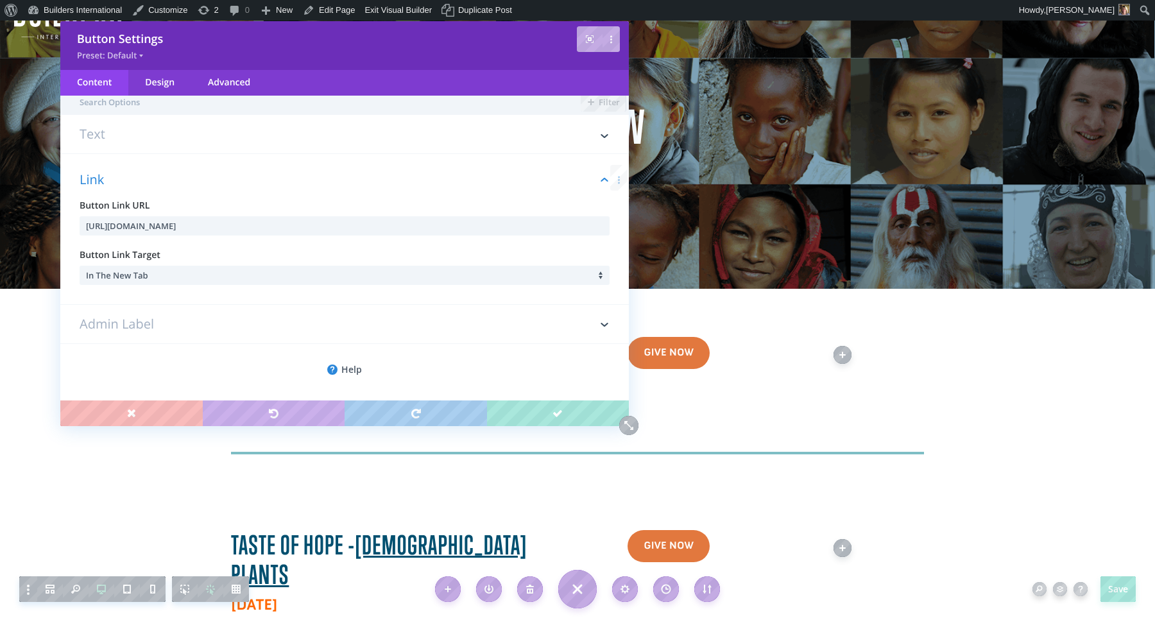
scroll to position [8, 0]
drag, startPoint x: 452, startPoint y: 228, endPoint x: 80, endPoint y: 219, distance: 371.7
click at [80, 219] on input "https://forms.donorsnap.com/form?id=55f64aaa-bc0d-4d35-bbb4-ae85e027f7f1" at bounding box center [345, 224] width 530 height 19
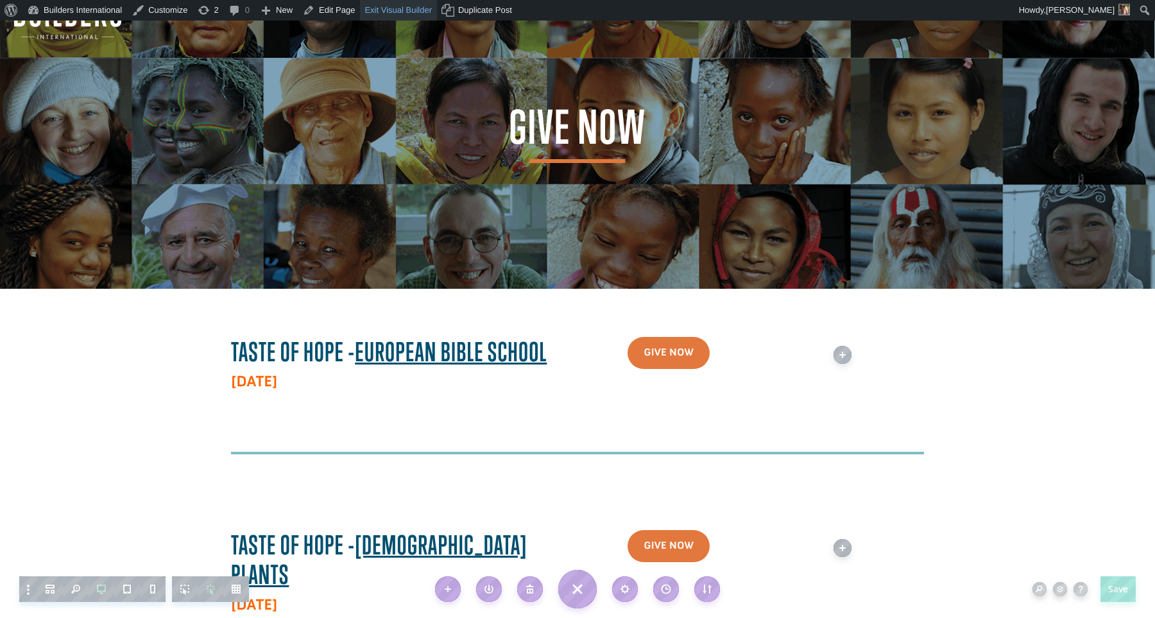
click at [597, 337] on link "Exit Visual Builder" at bounding box center [669, 352] width 144 height 31
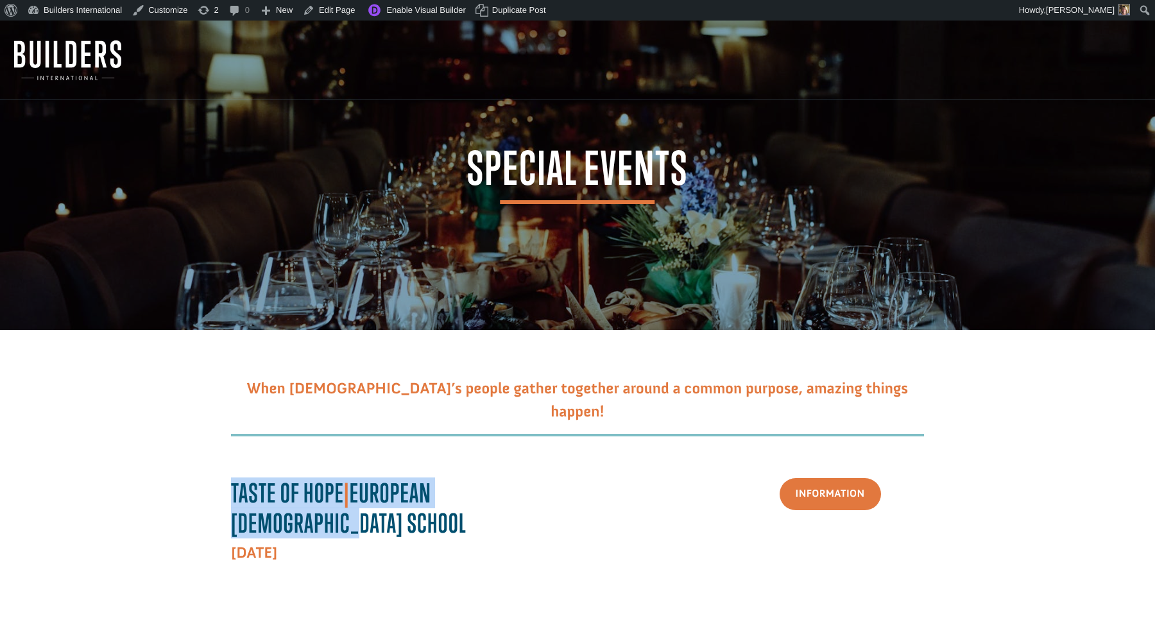
drag, startPoint x: 547, startPoint y: 493, endPoint x: 234, endPoint y: 481, distance: 313.4
click at [234, 481] on strong "Taste Of Hope | European Bible School" at bounding box center [349, 507] width 236 height 61
copy strong "Taste Of Hope | European Bible School"
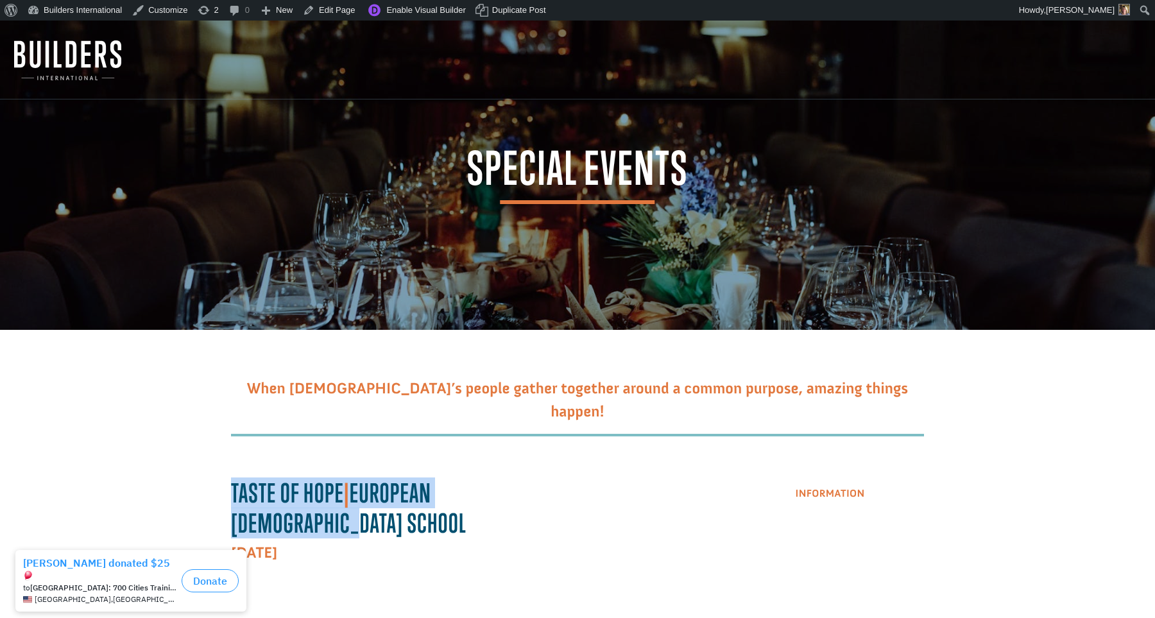
click at [837, 492] on link "Information" at bounding box center [830, 494] width 101 height 33
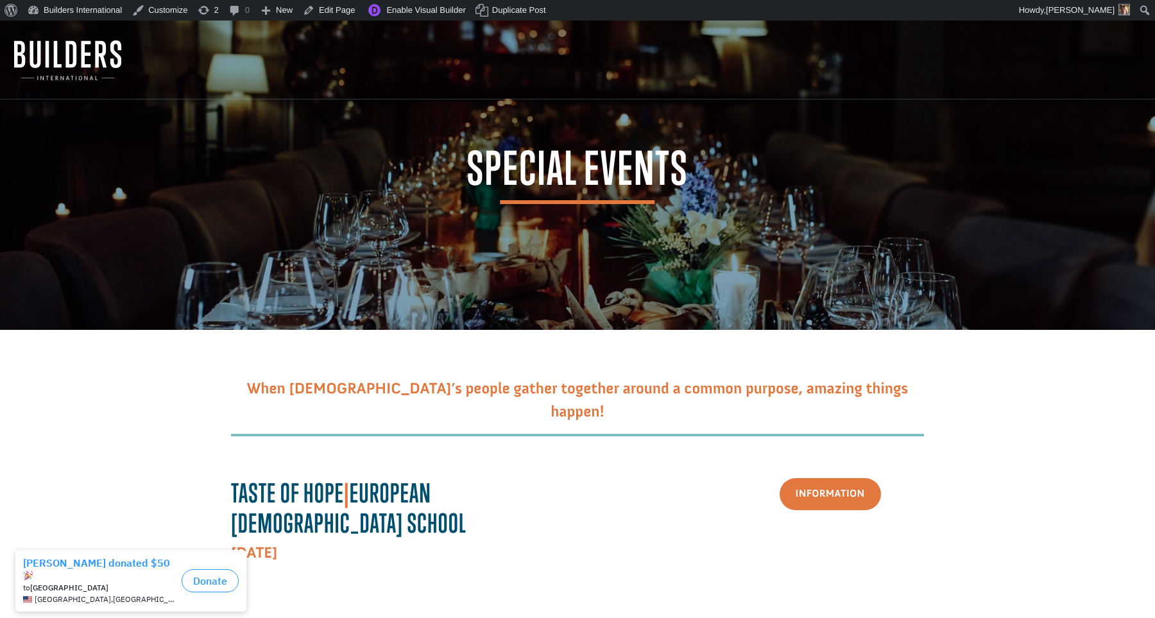
click at [465, 82] on nav at bounding box center [577, 60] width 1155 height 79
click at [171, 24] on nav at bounding box center [577, 60] width 1155 height 79
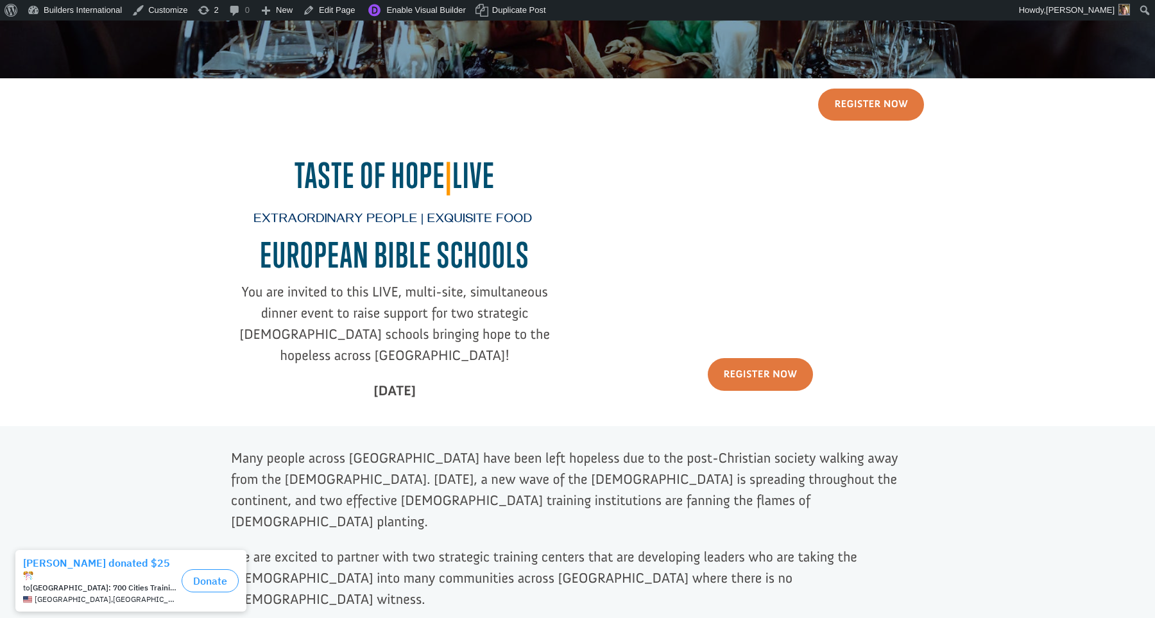
scroll to position [269, 0]
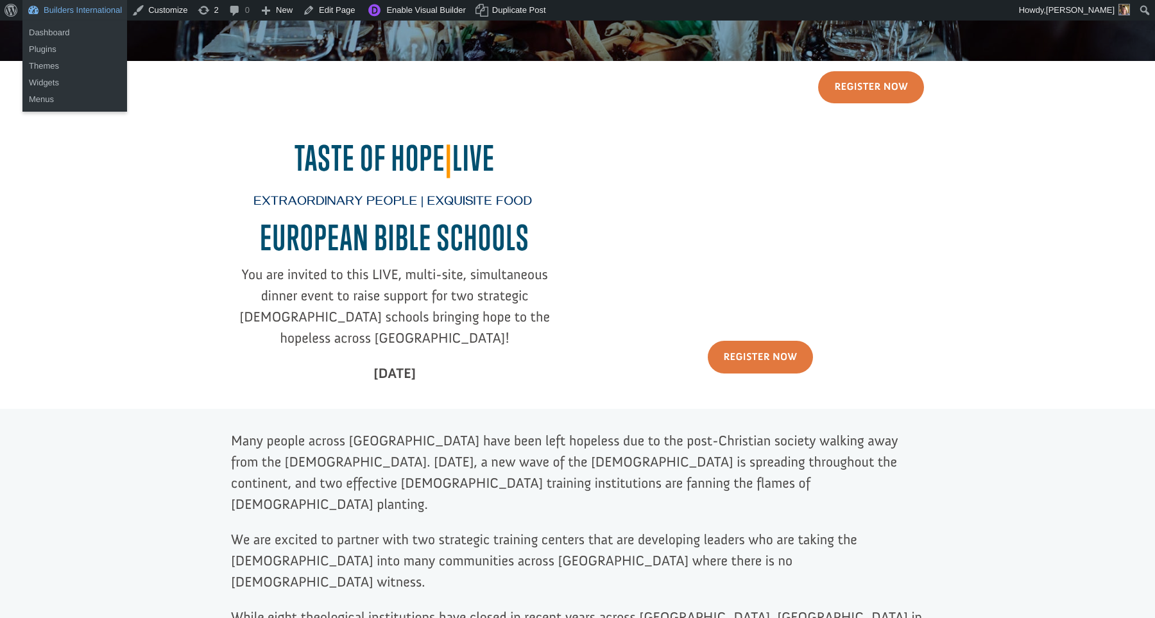
click at [108, 20] on link "Builders International" at bounding box center [74, 10] width 105 height 21
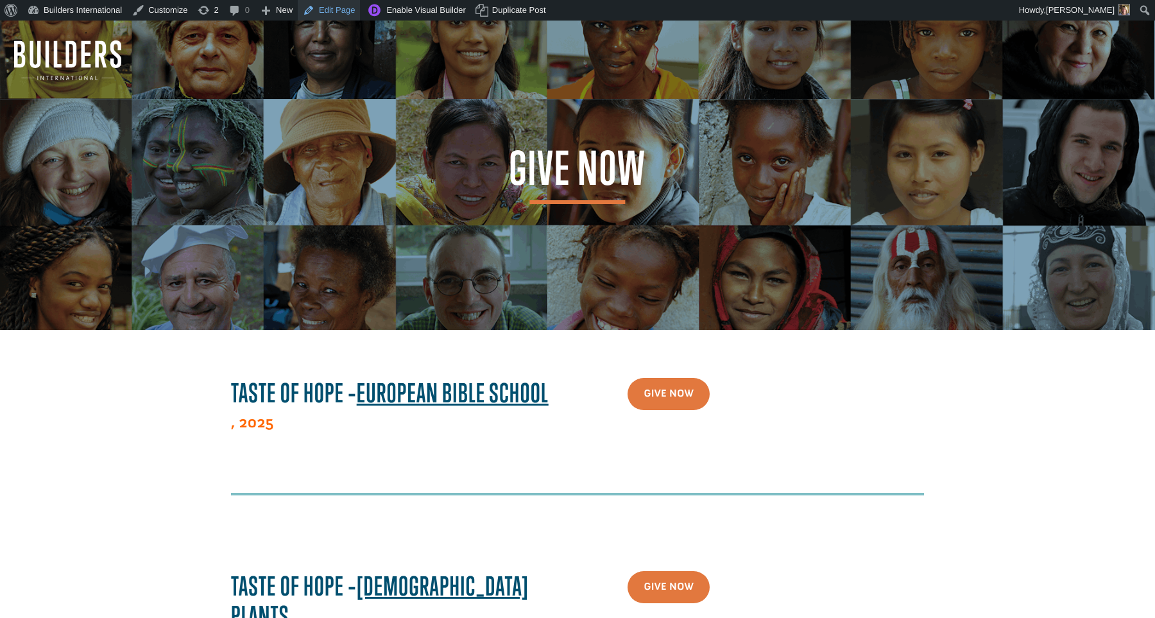
scroll to position [3, 0]
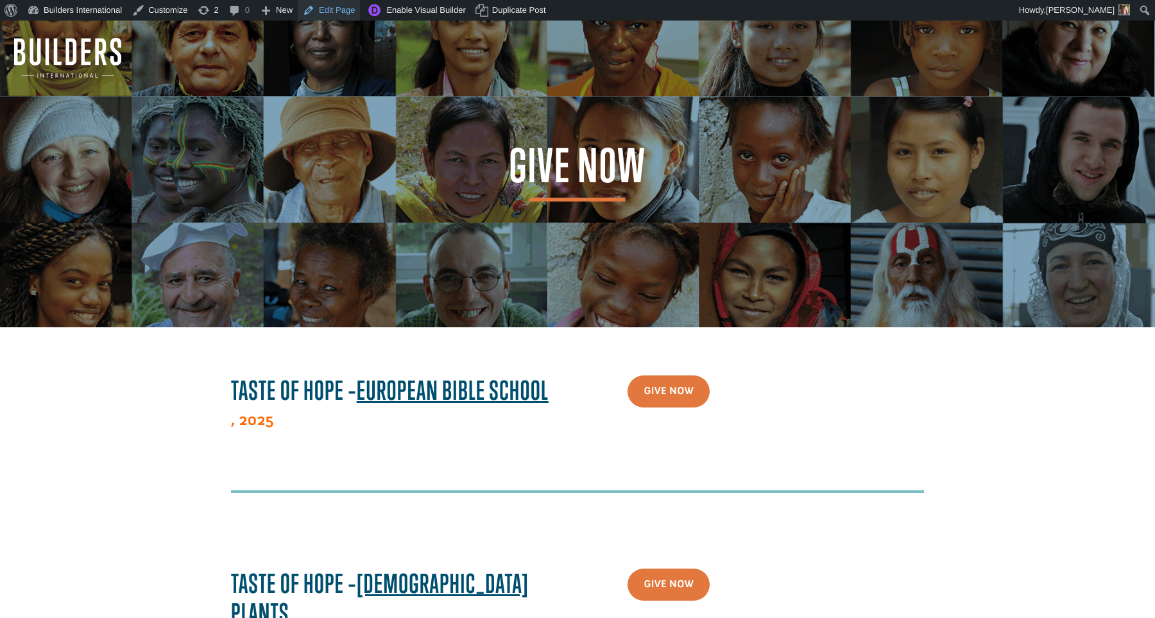
click at [350, 14] on link "Edit Page" at bounding box center [329, 10] width 62 height 21
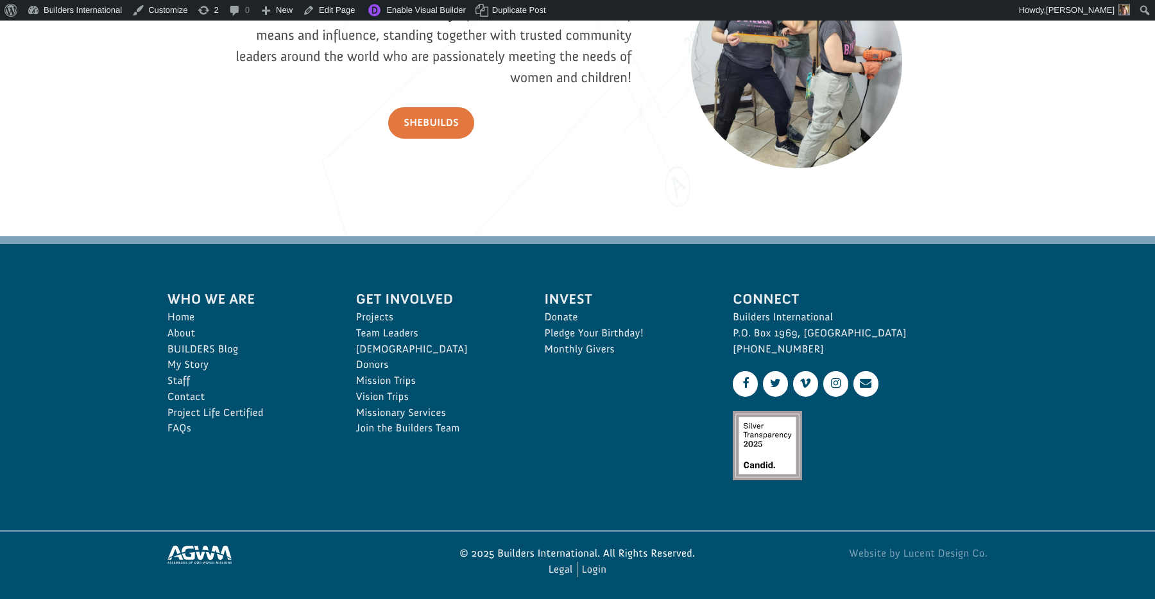
scroll to position [1903, 0]
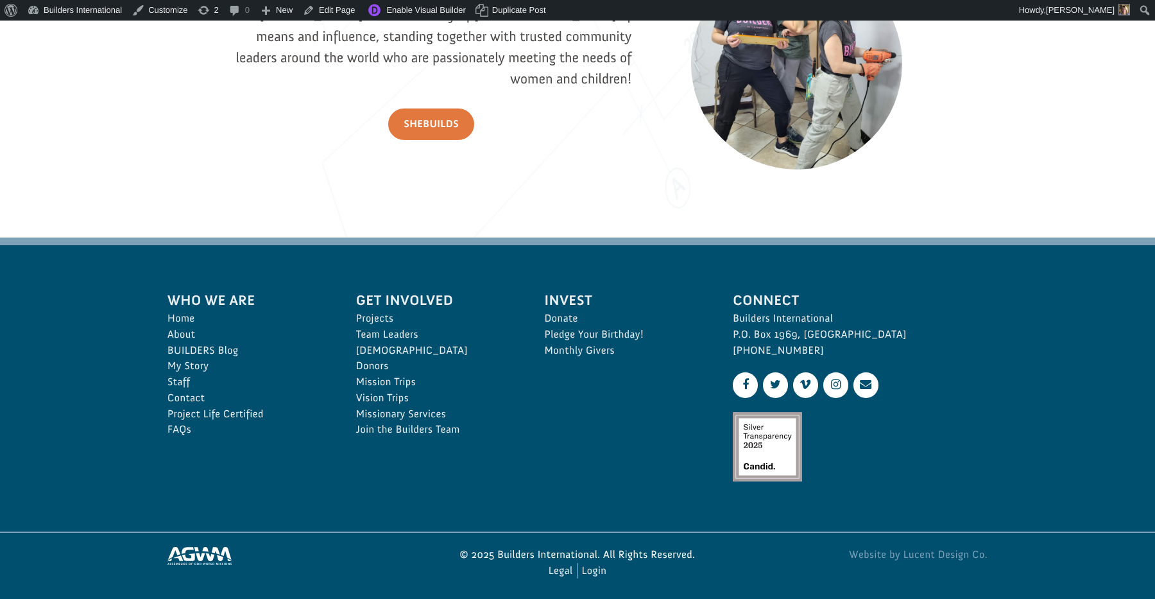
click at [759, 463] on img at bounding box center [767, 446] width 69 height 69
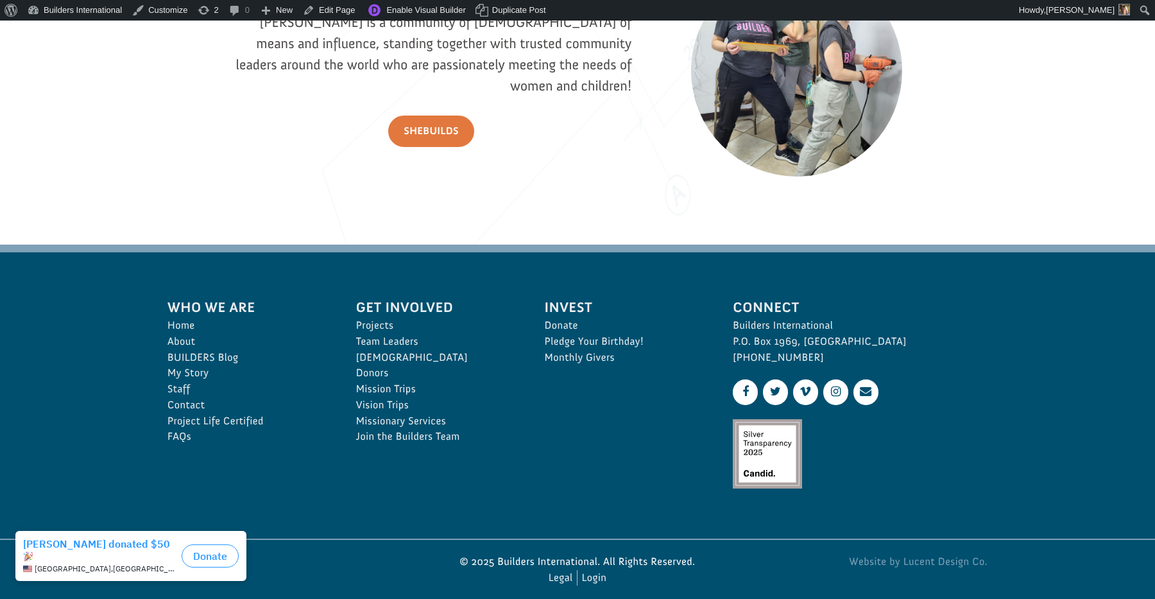
scroll to position [1895, 1]
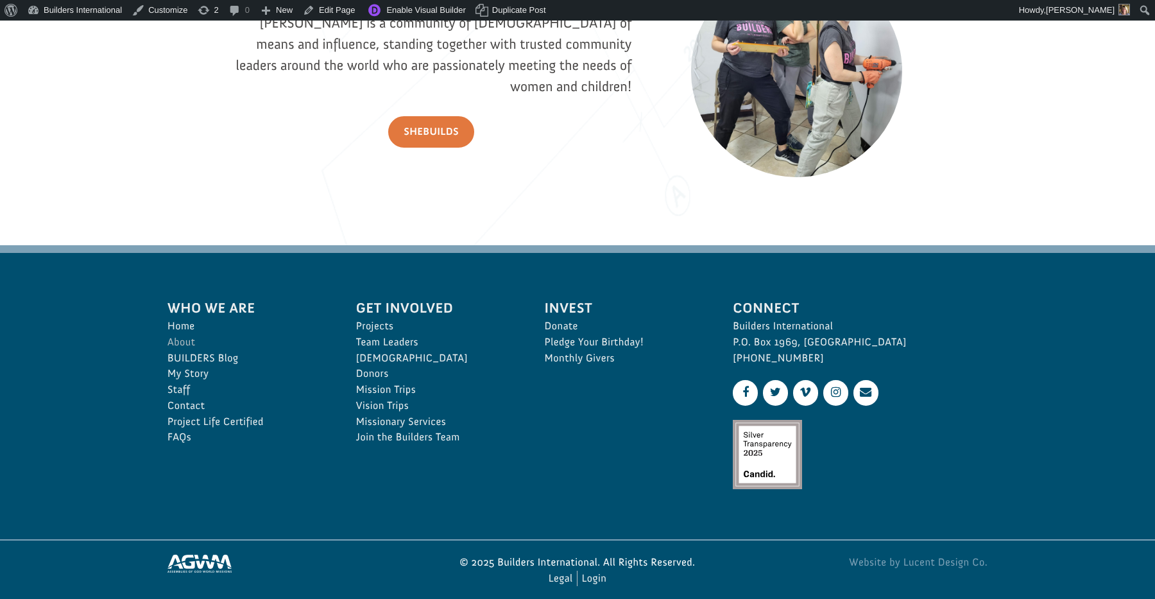
click at [196, 339] on link "About" at bounding box center [247, 342] width 160 height 16
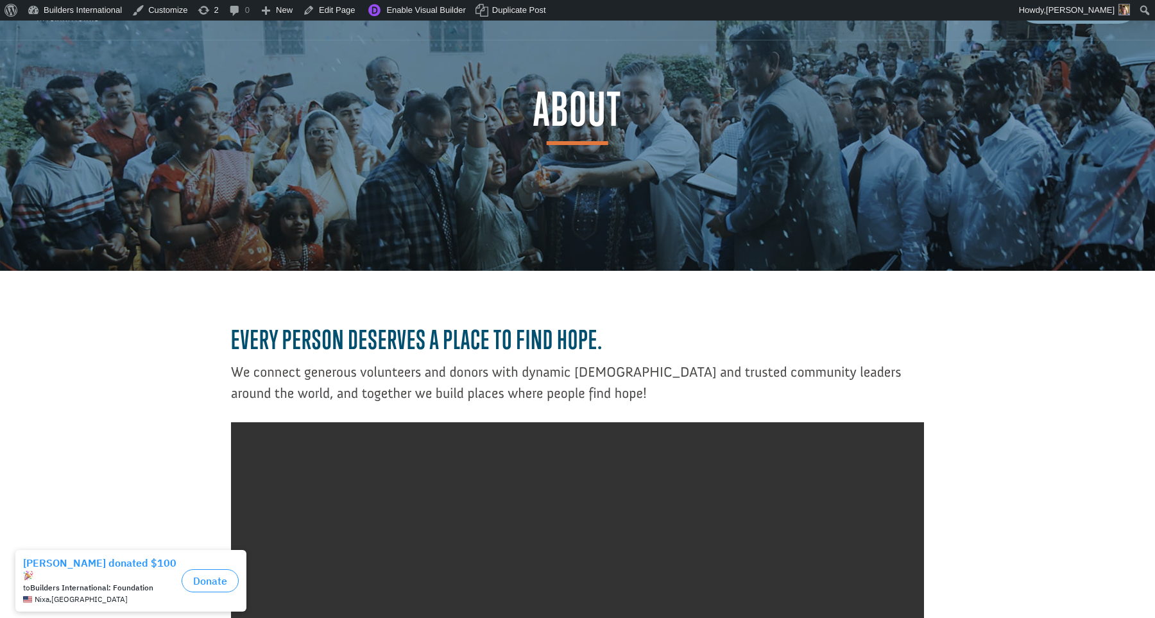
scroll to position [57, 0]
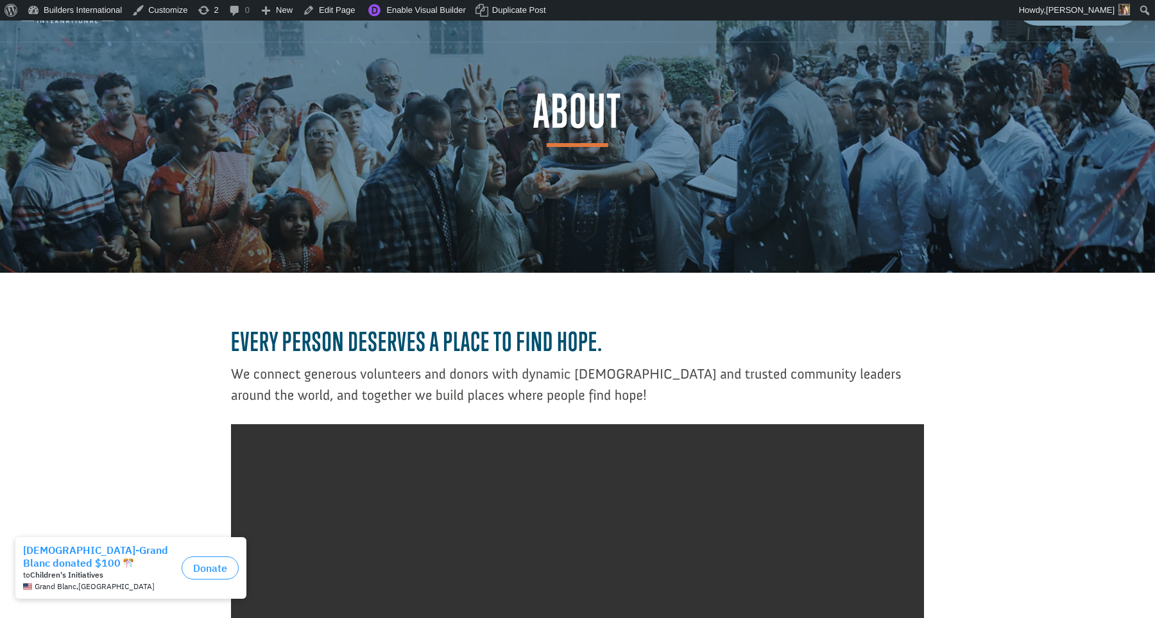
click at [572, 609] on video at bounding box center [577, 597] width 693 height 347
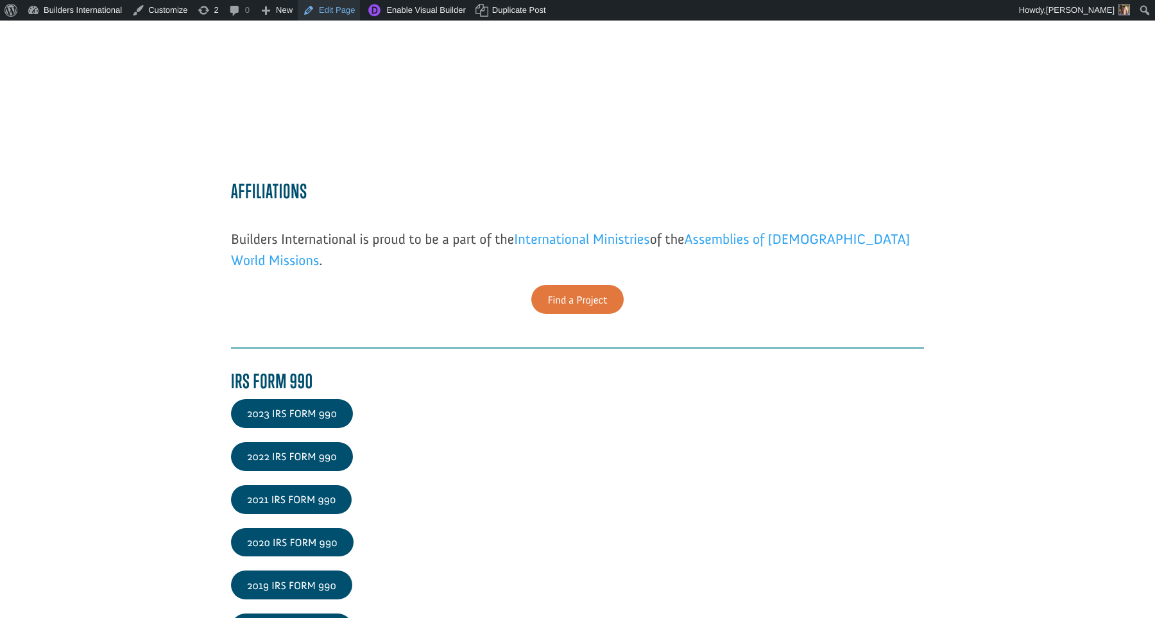
scroll to position [1504, 1]
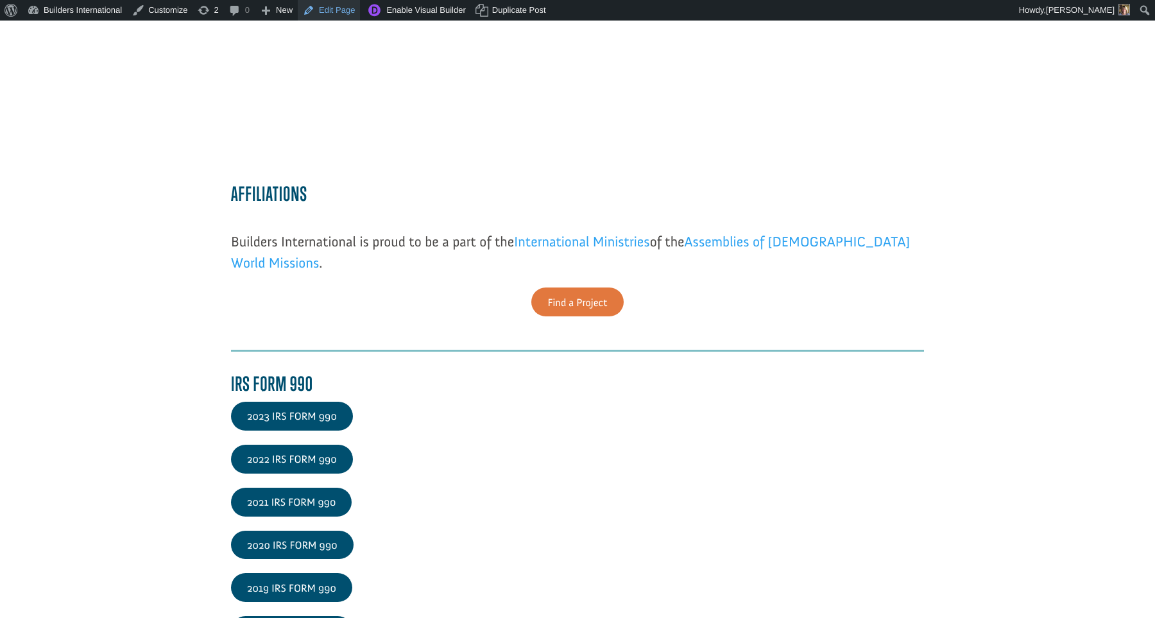
click at [343, 16] on link "Edit Page" at bounding box center [329, 10] width 62 height 21
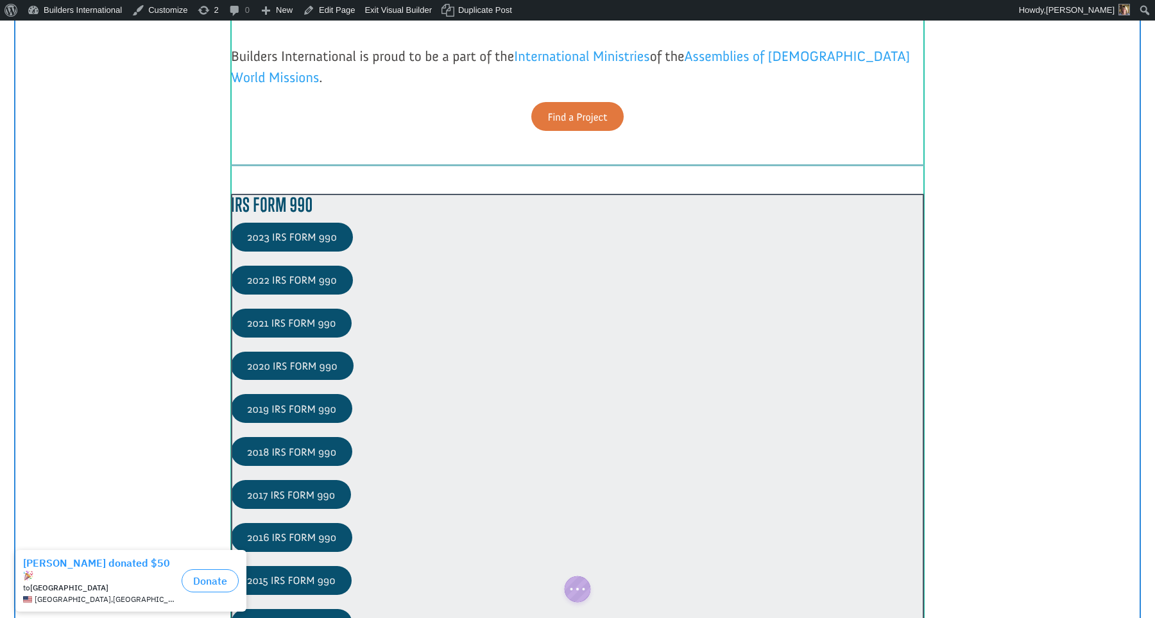
scroll to position [1684, 0]
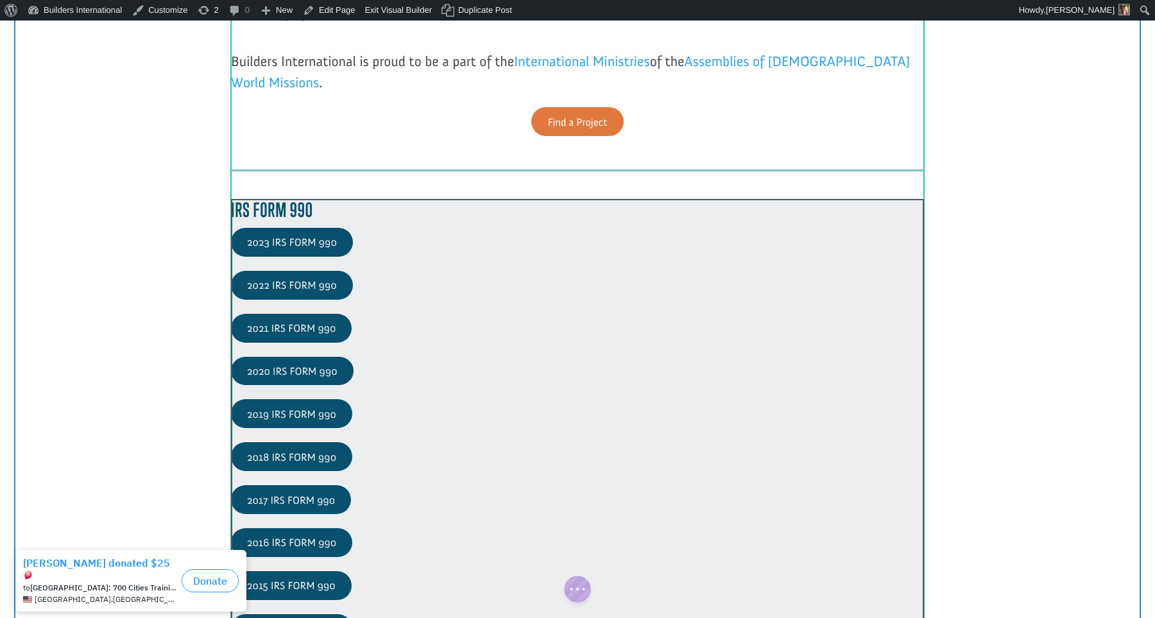
click at [357, 272] on div at bounding box center [577, 421] width 693 height 444
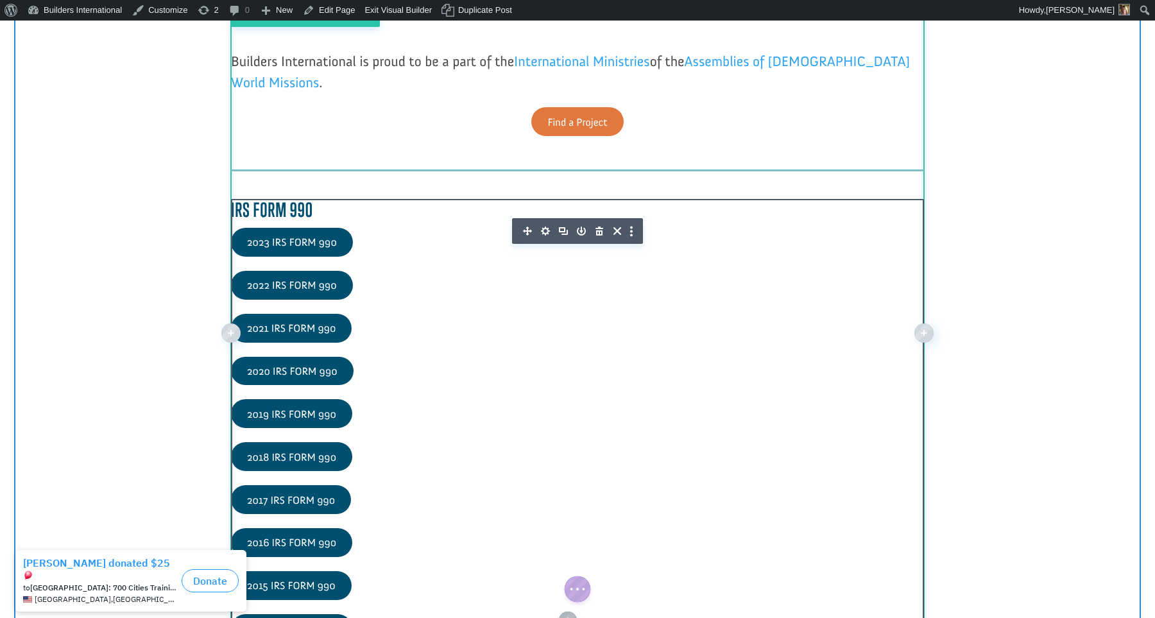
click at [547, 233] on icon "button" at bounding box center [545, 231] width 18 height 18
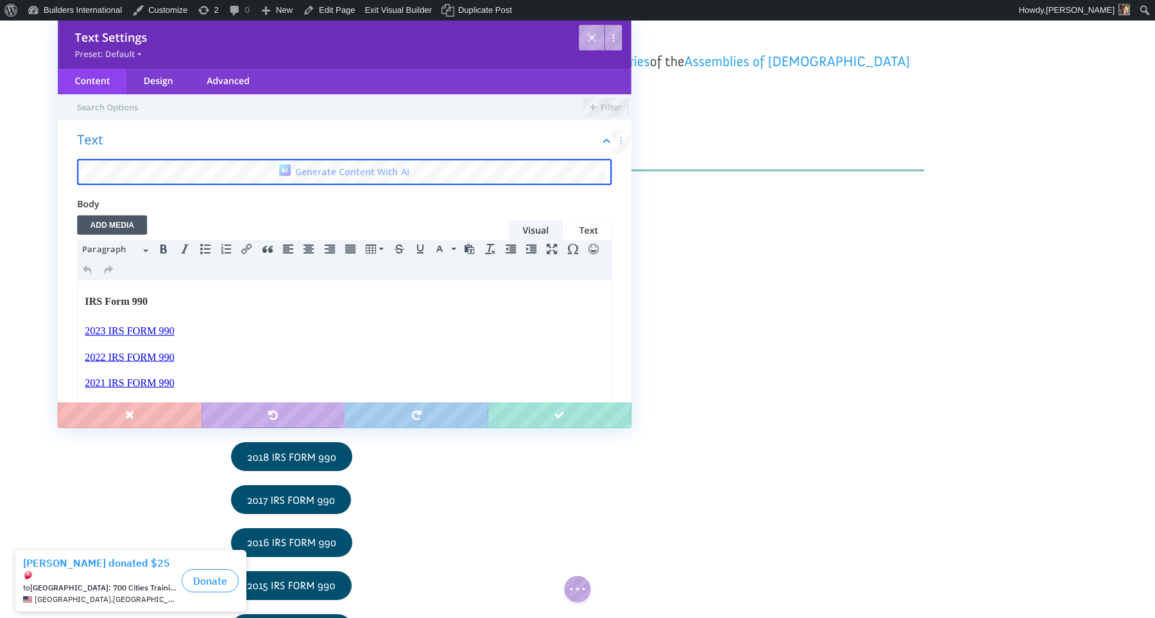
scroll to position [0, 0]
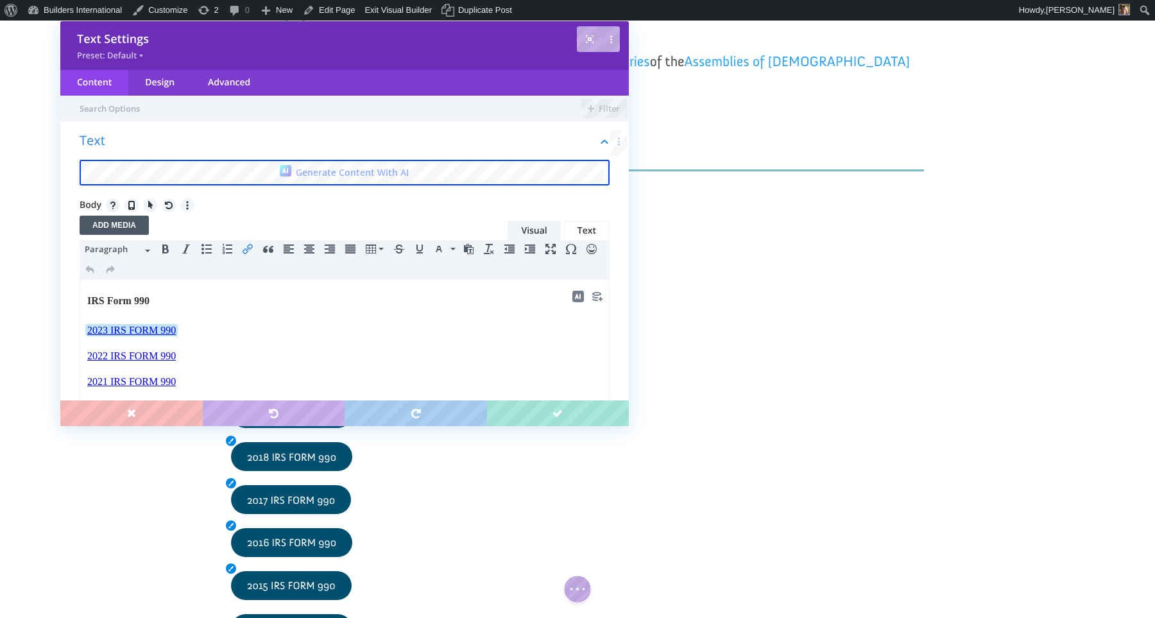
click at [194, 327] on p "2023 IRS FORM 990﻿" at bounding box center [344, 330] width 515 height 15
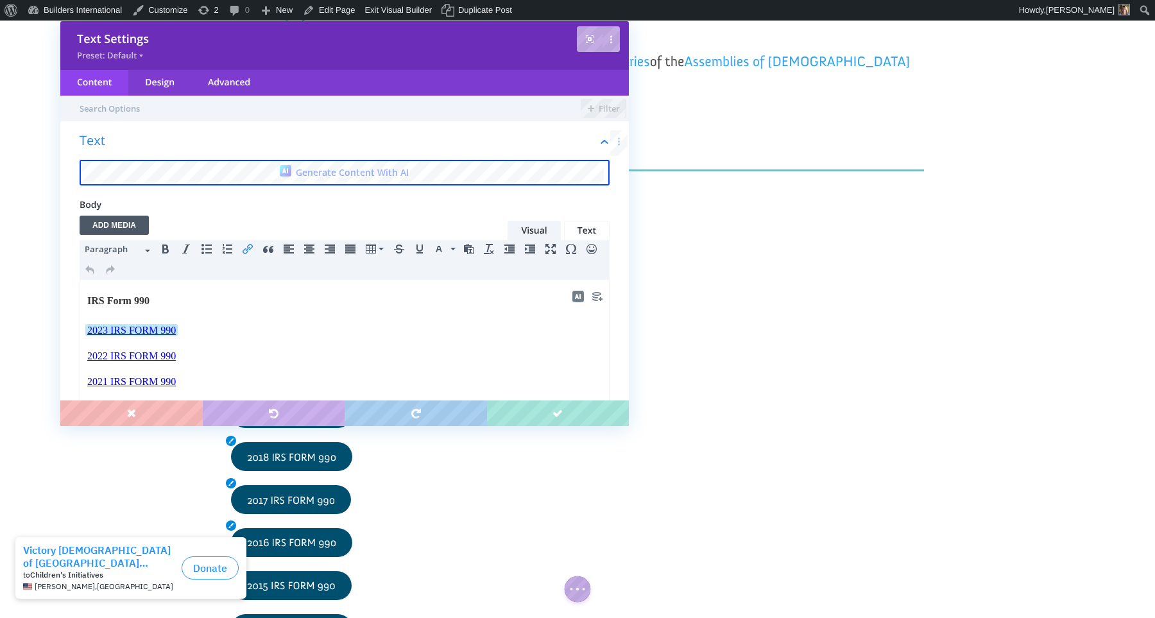
click at [89, 330] on link "2023 IRS FORM 990﻿" at bounding box center [131, 330] width 91 height 11
click at [89, 330] on link "﻿2023 IRS FORM 990" at bounding box center [131, 330] width 91 height 11
click at [93, 329] on link "﻿2023 IRS FORM 990" at bounding box center [131, 330] width 91 height 11
click at [167, 343] on body "IRS Form 990 ﻿2023 IRS FORM 990 2022 IRS FORM 990 2021 IRS FORM 990 2020 IRS FO…" at bounding box center [345, 430] width 516 height 275
click at [83, 332] on html "IRS Form 990 ﻿2023 IRS FORM 990 2022 IRS FORM 990 2021 IRS FORM 990 2020 IRS FO…" at bounding box center [344, 430] width 529 height 300
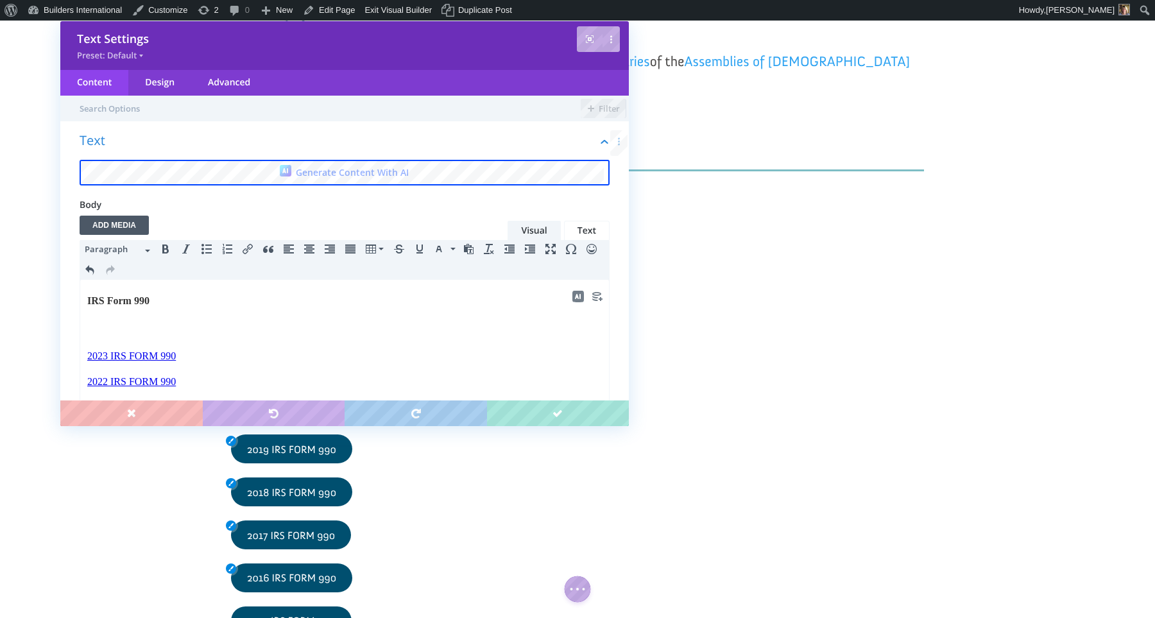
paste body
drag, startPoint x: 185, startPoint y: 359, endPoint x: 85, endPoint y: 352, distance: 100.4
click at [85, 355] on html "IRS Form 990 2023 IRS FORM 990﻿ 2022 IRS FORM 990 2021 IRS FORM 990 2020 IRS FO…" at bounding box center [344, 442] width 529 height 325
copy link "2023 IRS FORM 990﻿"
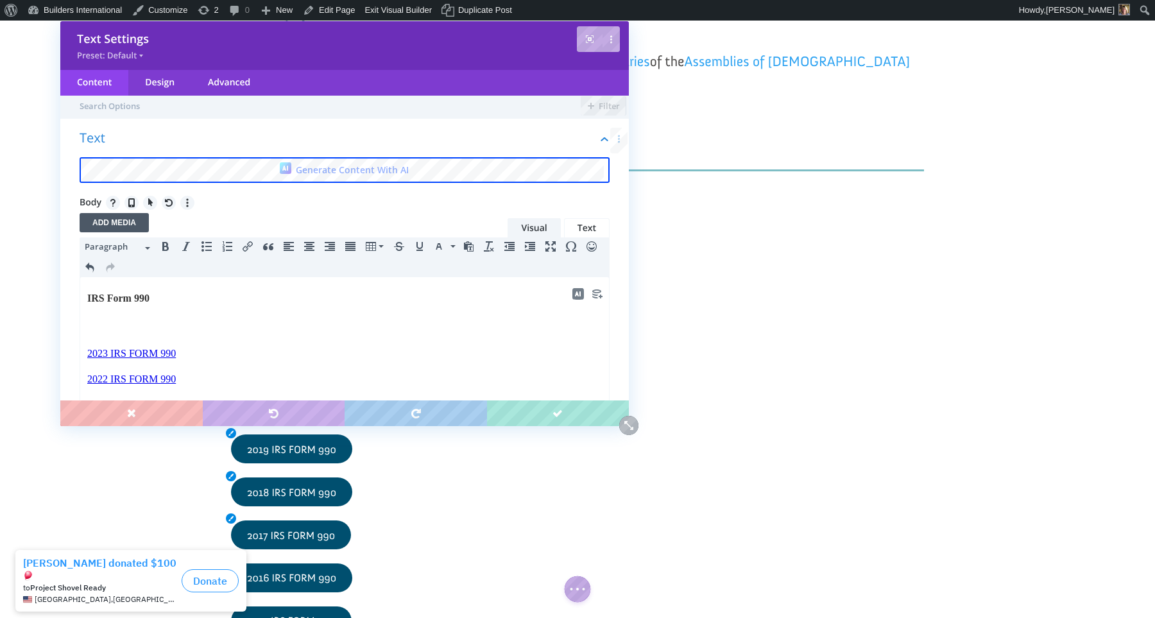
click at [99, 324] on p at bounding box center [344, 327] width 515 height 15
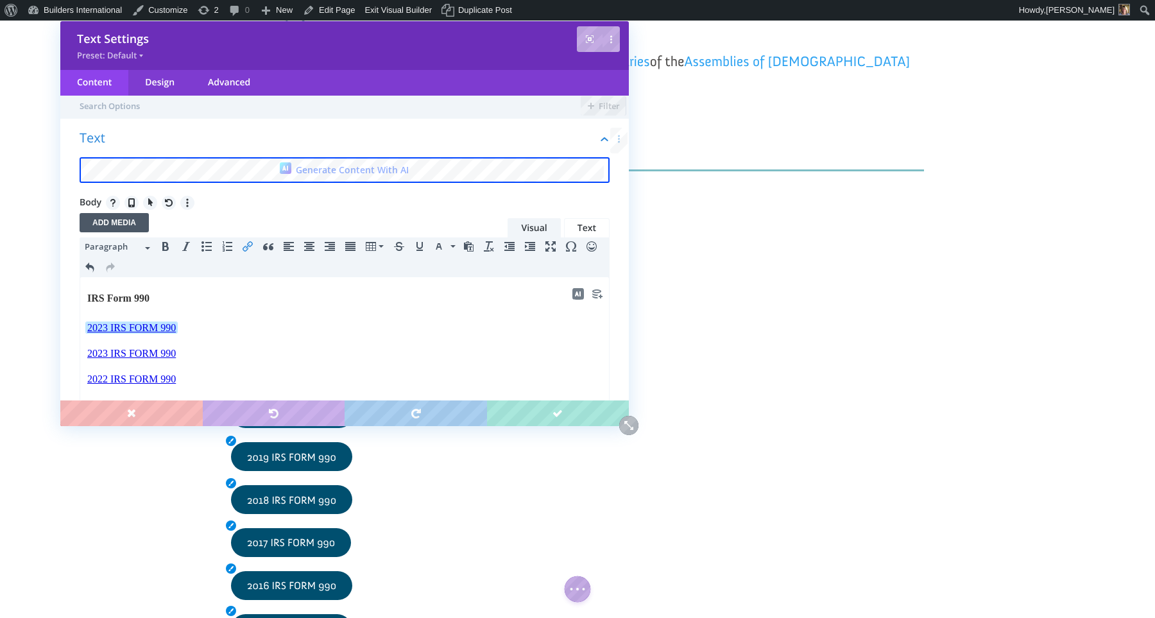
click at [111, 329] on link "2023 IRS FORM 990" at bounding box center [131, 327] width 91 height 11
drag, startPoint x: 187, startPoint y: 332, endPoint x: 107, endPoint y: 311, distance: 83.7
click at [107, 311] on body "IRS Form 990 2024 IRS FORM 990 2023 IRS FORM 990 2022 IRS FORM 990 2021 IRS FOR…" at bounding box center [345, 443] width 516 height 301
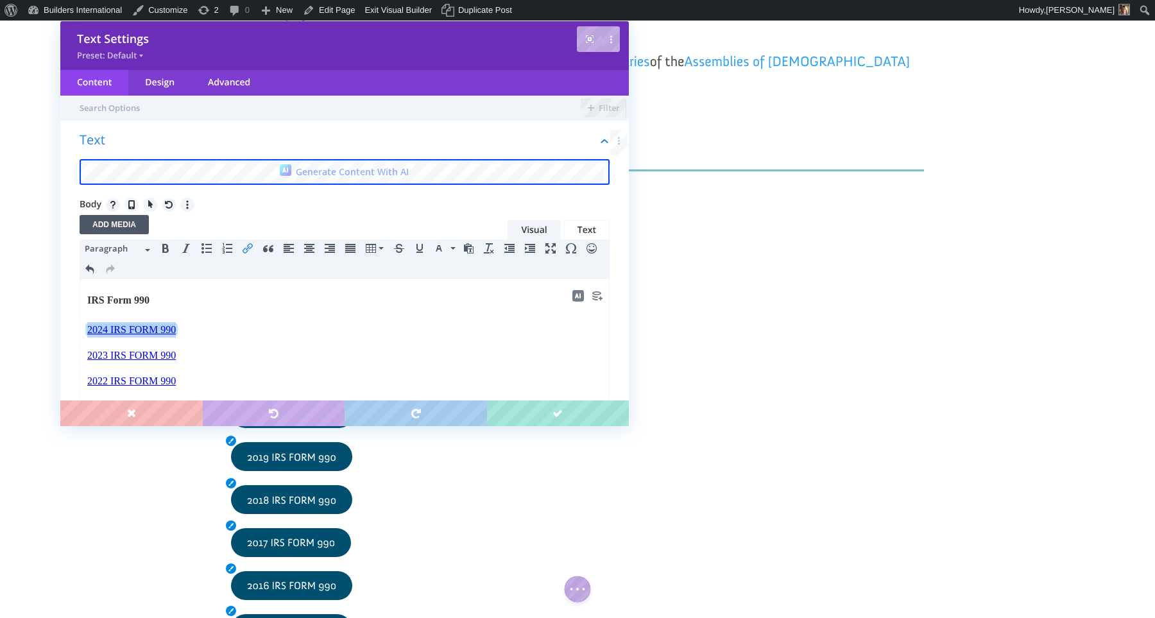
scroll to position [0, 0]
click at [246, 246] on icon "Insert/edit link" at bounding box center [248, 245] width 10 height 10
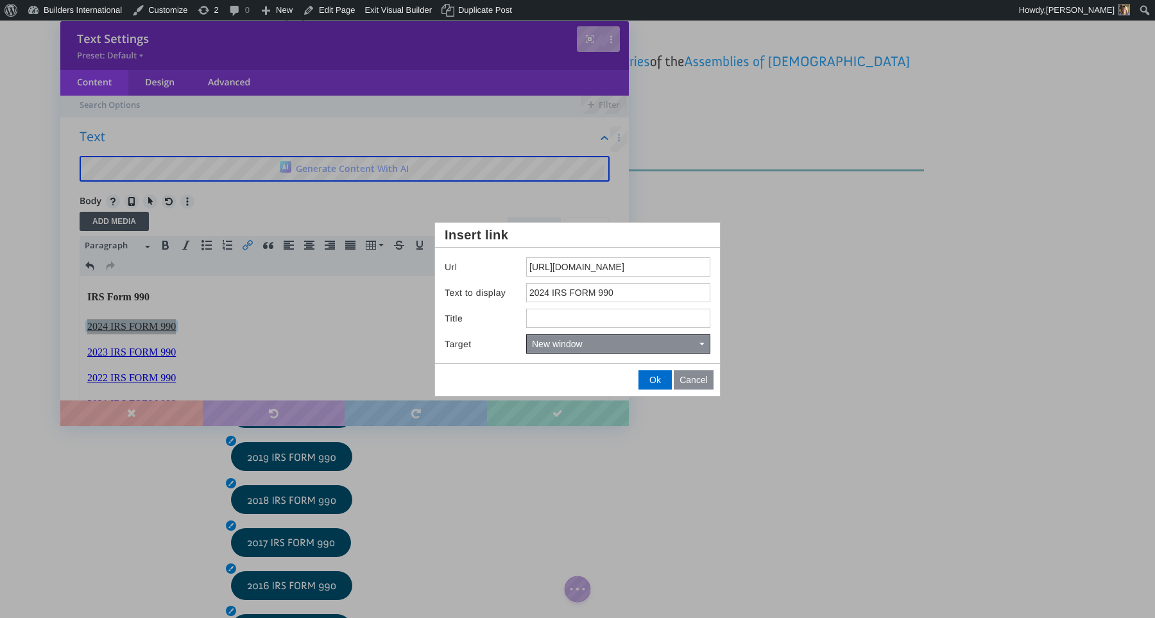
scroll to position [3, 0]
drag, startPoint x: 526, startPoint y: 266, endPoint x: 715, endPoint y: 318, distance: 195.5
click at [715, 318] on div "Url https://drive.google.com/file/d/1z0RzoBkIazHwkstiA9q1ilr2HND9ipuh/view?usp=…" at bounding box center [577, 306] width 285 height 116
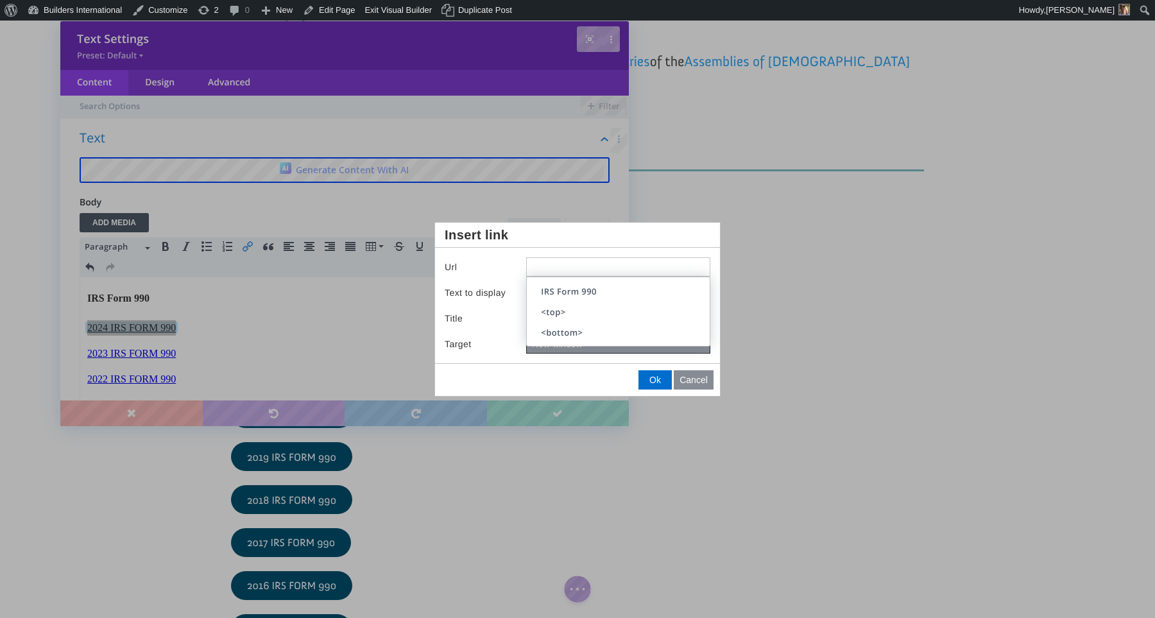
type input "https://drive.google.com/file/d/1zC4Miz68PyYG2RUsjRZiccJgYl_Mfums/view?usp=shar…"
click at [656, 375] on button "Ok" at bounding box center [655, 380] width 32 height 18
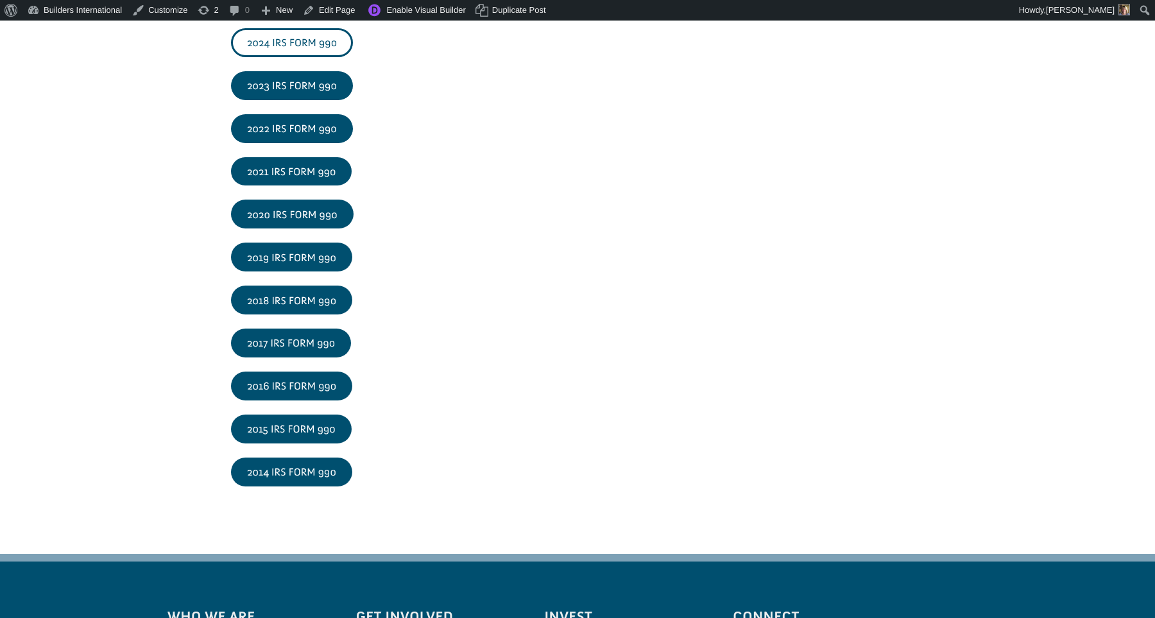
scroll to position [1881, 1]
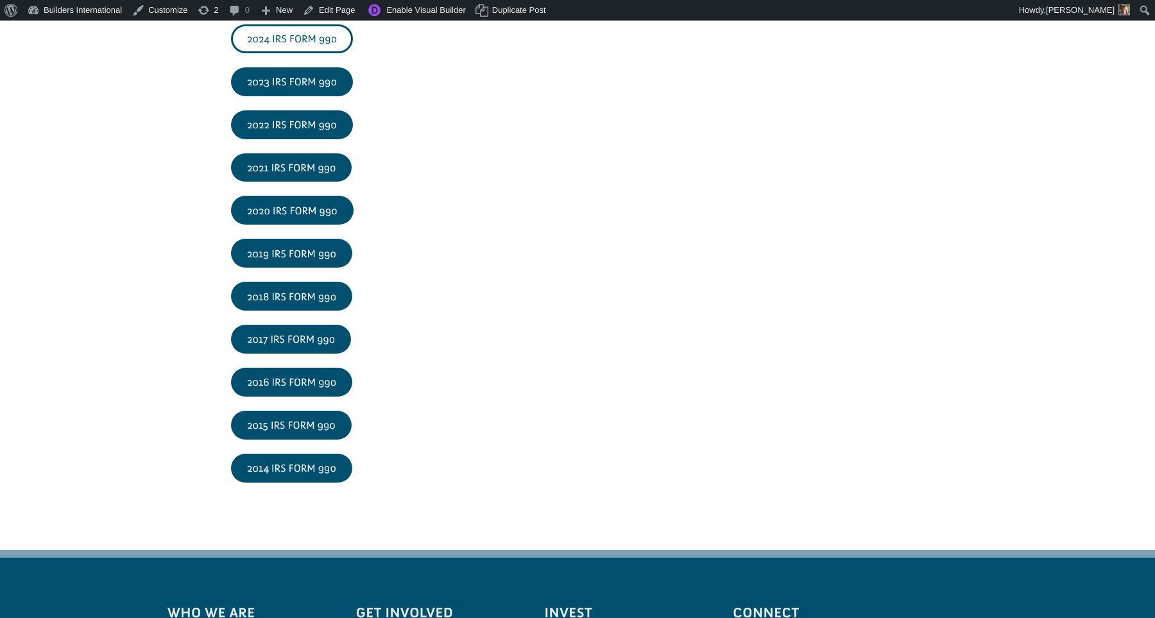
click at [268, 42] on link "2024 IRS FORM 990" at bounding box center [292, 38] width 122 height 29
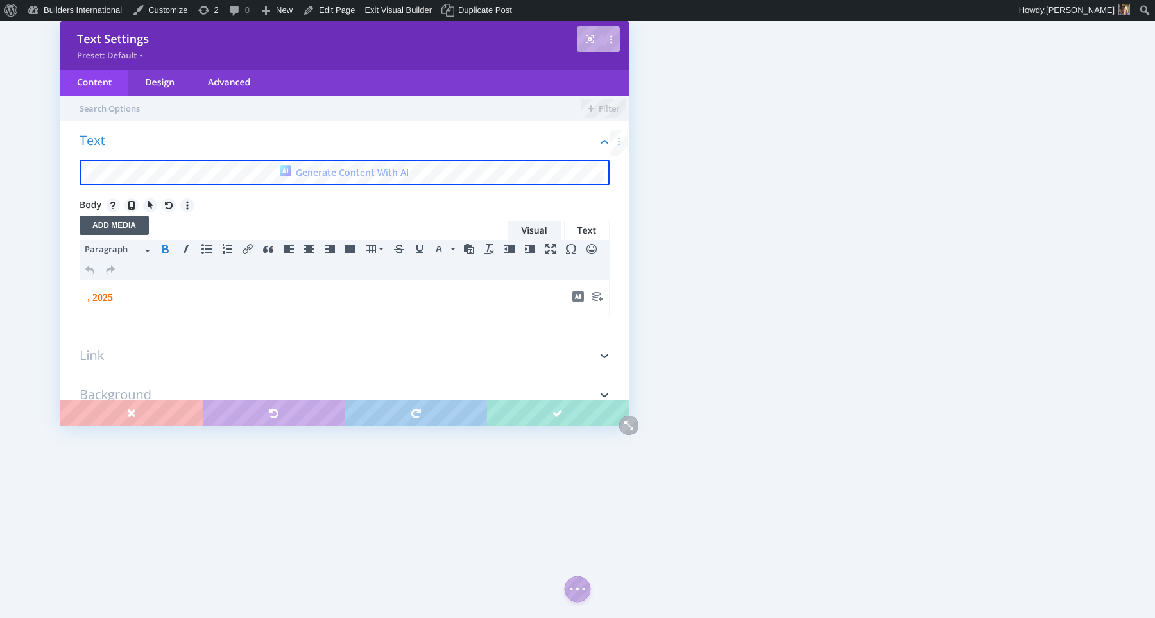
scroll to position [1, 0]
click at [87, 301] on body ", 2025" at bounding box center [345, 296] width 516 height 15
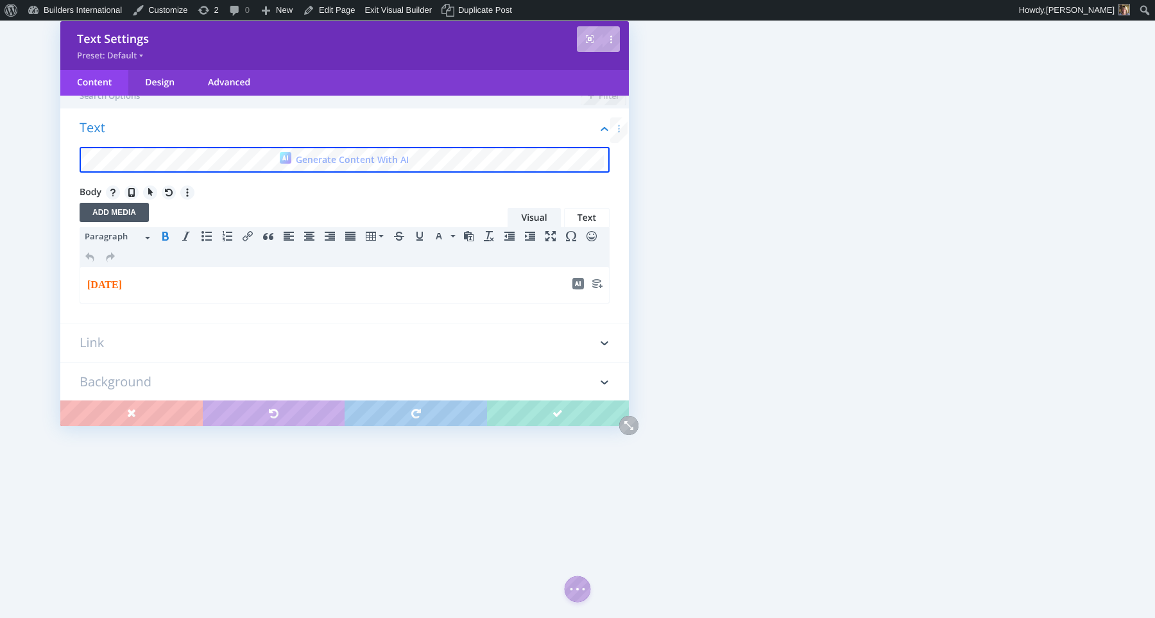
scroll to position [0, 0]
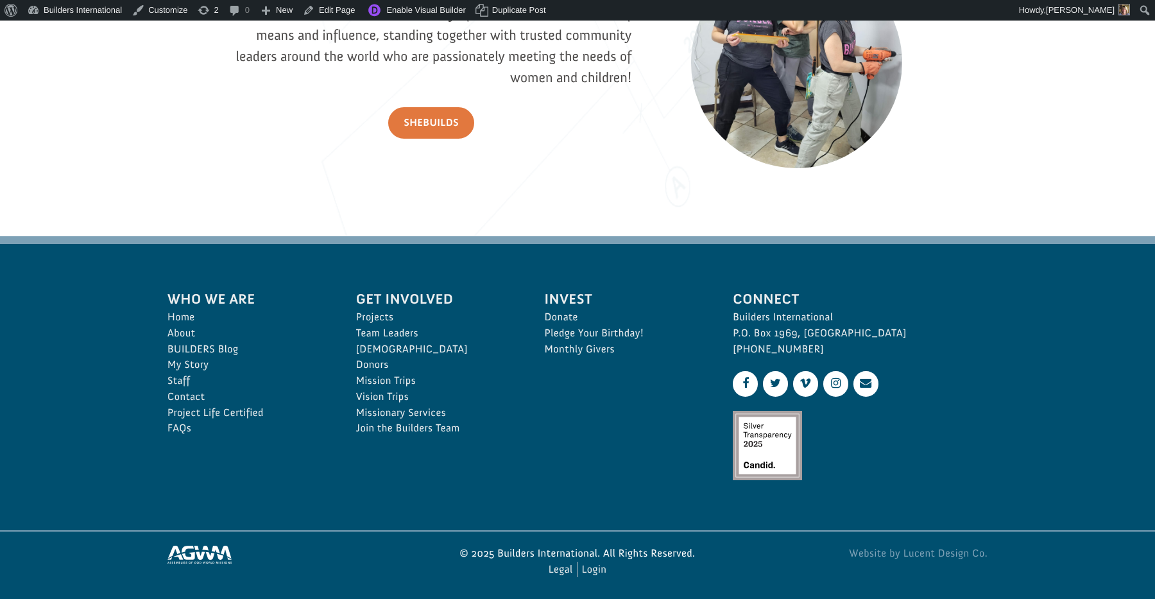
scroll to position [1903, 0]
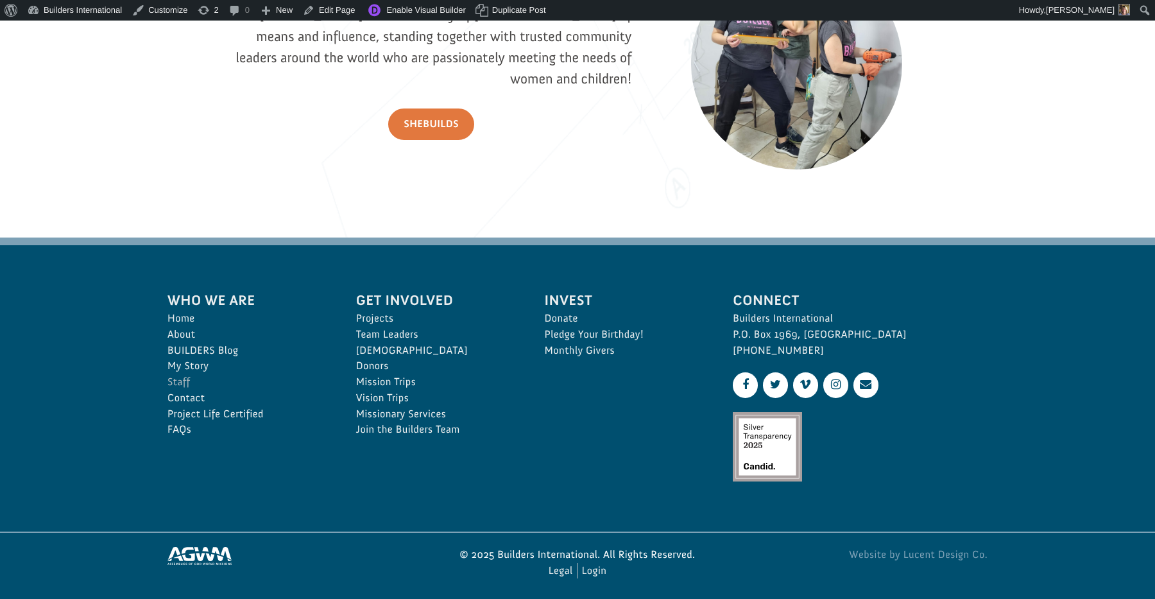
click at [170, 378] on link "Staff" at bounding box center [247, 382] width 160 height 16
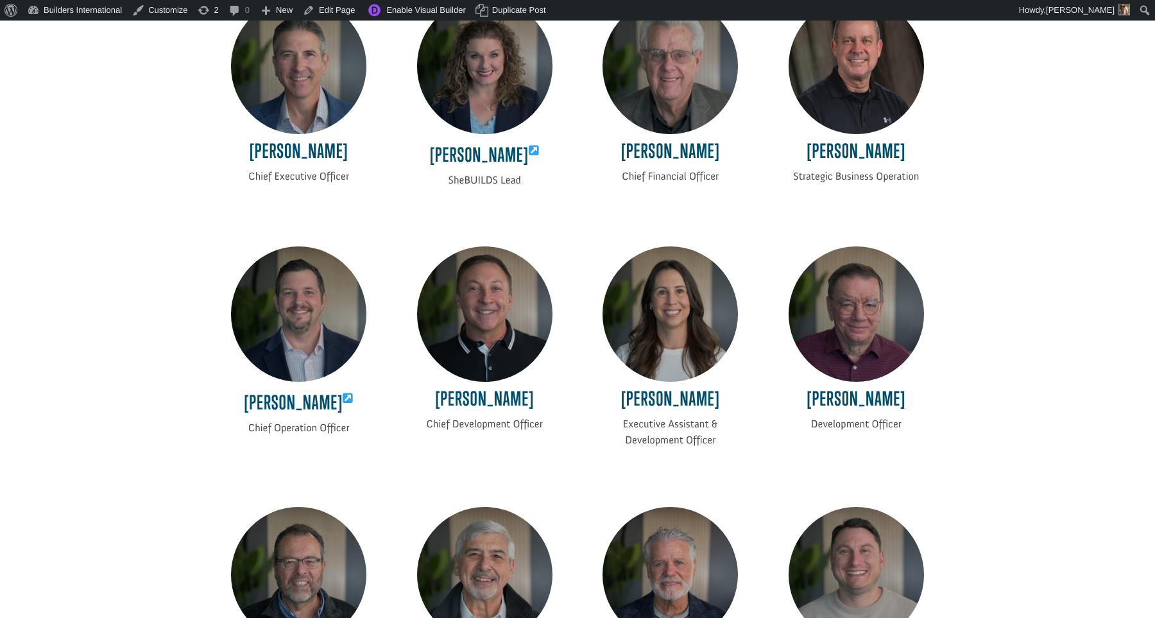
scroll to position [338, 0]
